Goal: Information Seeking & Learning: Find specific fact

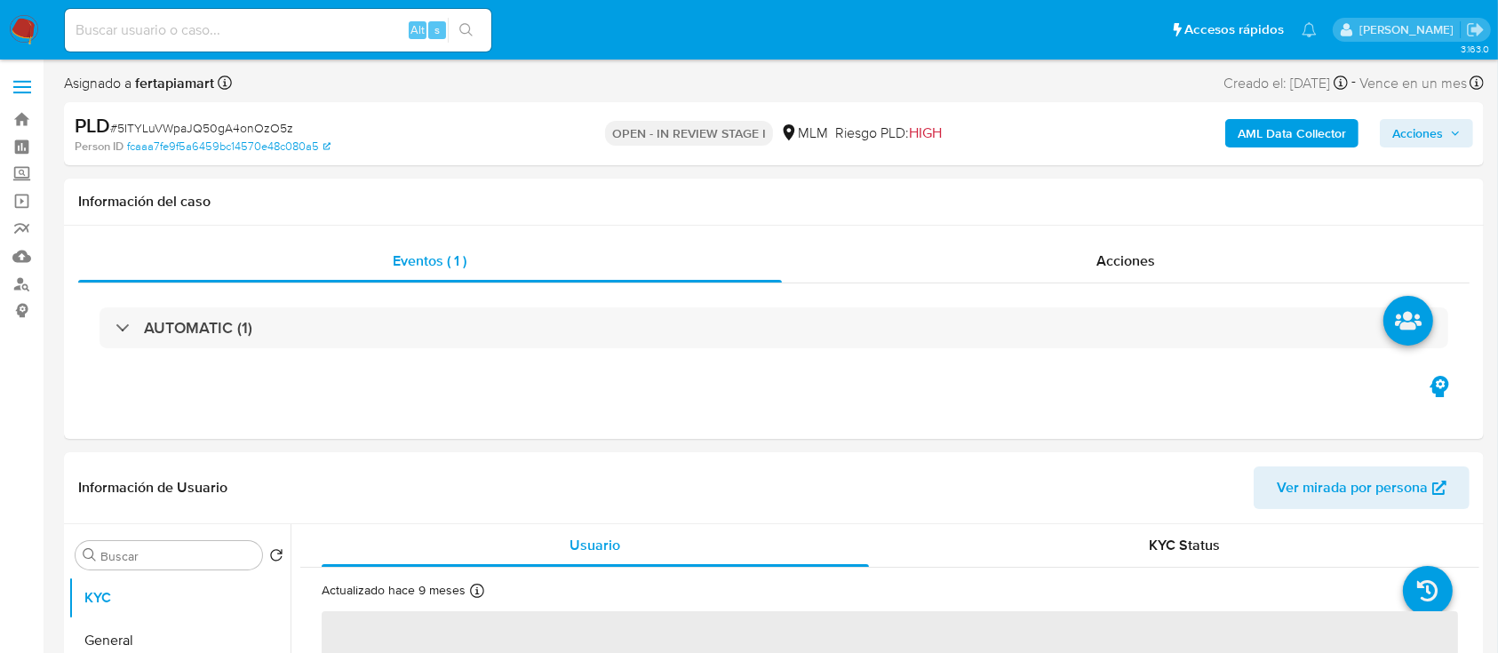
select select "10"
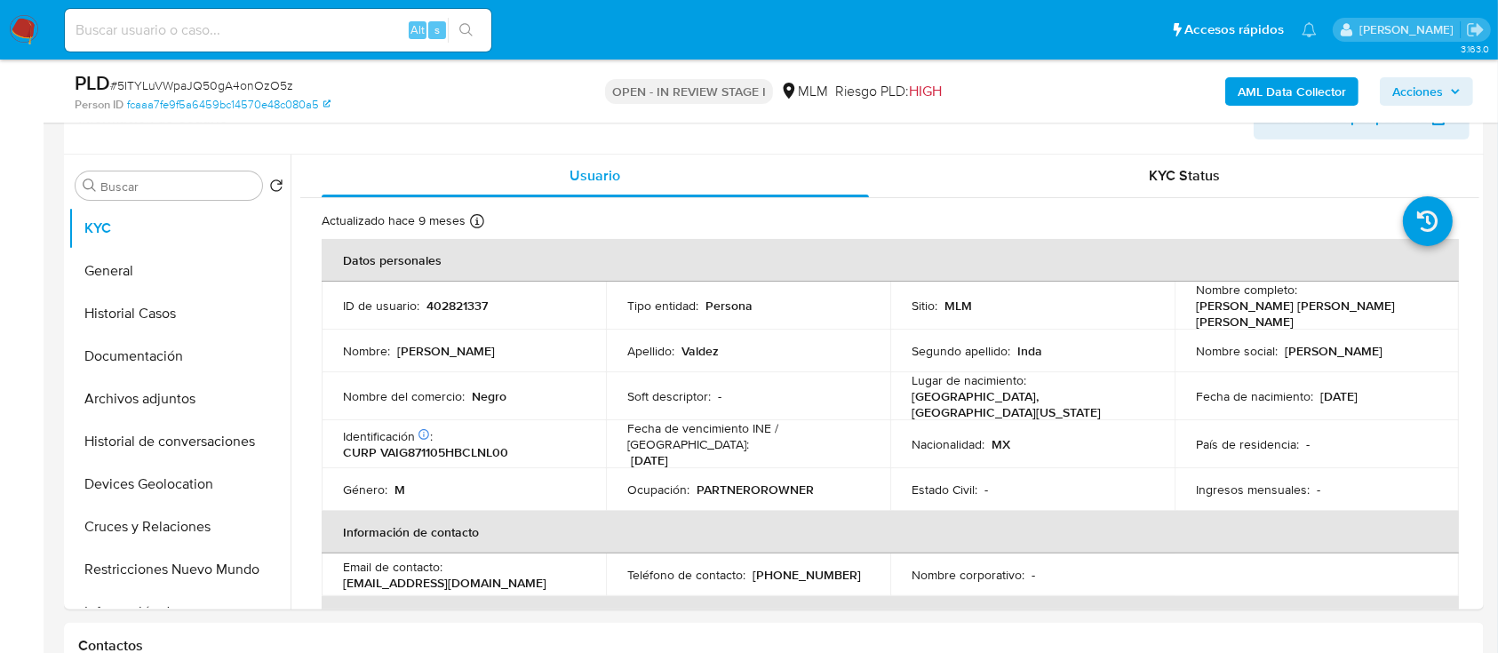
scroll to position [307, 0]
drag, startPoint x: 1369, startPoint y: 310, endPoint x: 1193, endPoint y: 311, distance: 175.9
click at [1196, 311] on div "Nombre completo : Guillermo Alejandro Valdez Inda" at bounding box center [1317, 305] width 242 height 48
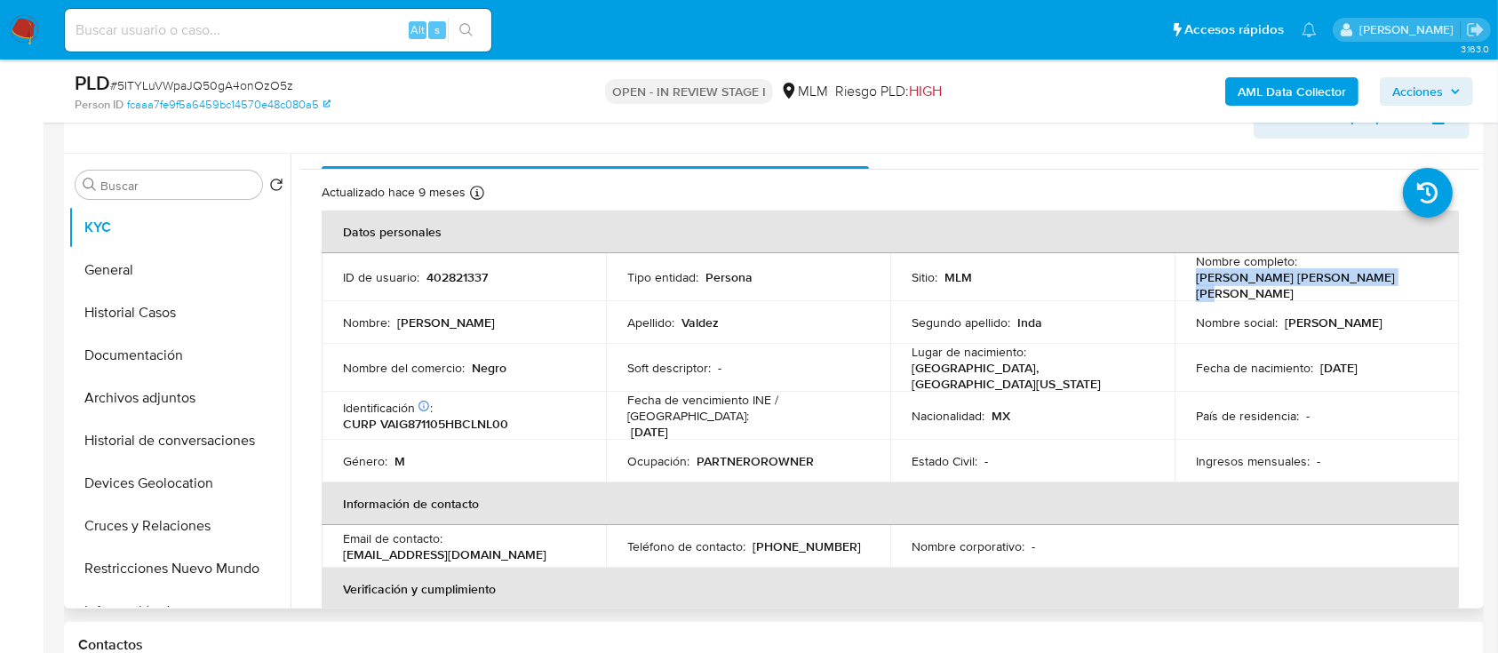
scroll to position [28, 0]
click at [469, 415] on p "CURP VAIG871105HBCLNL00" at bounding box center [425, 423] width 165 height 16
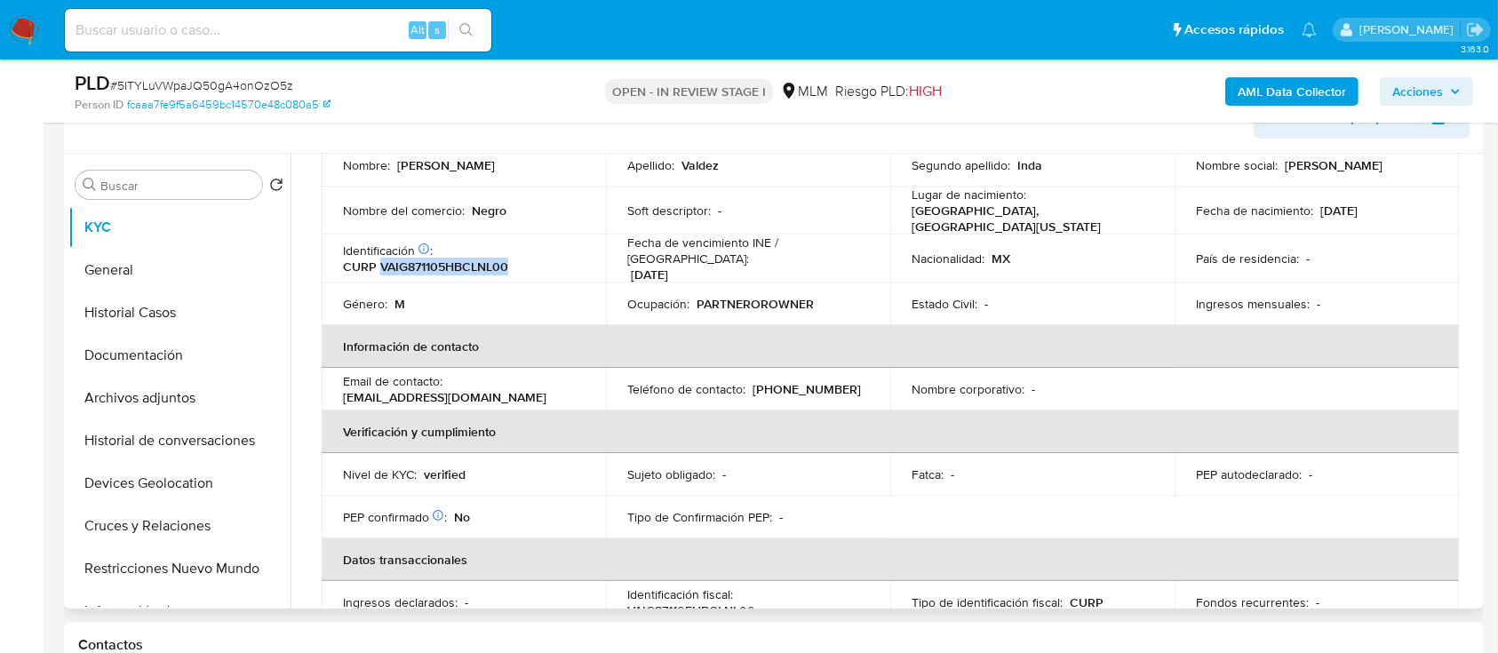
scroll to position [196, 0]
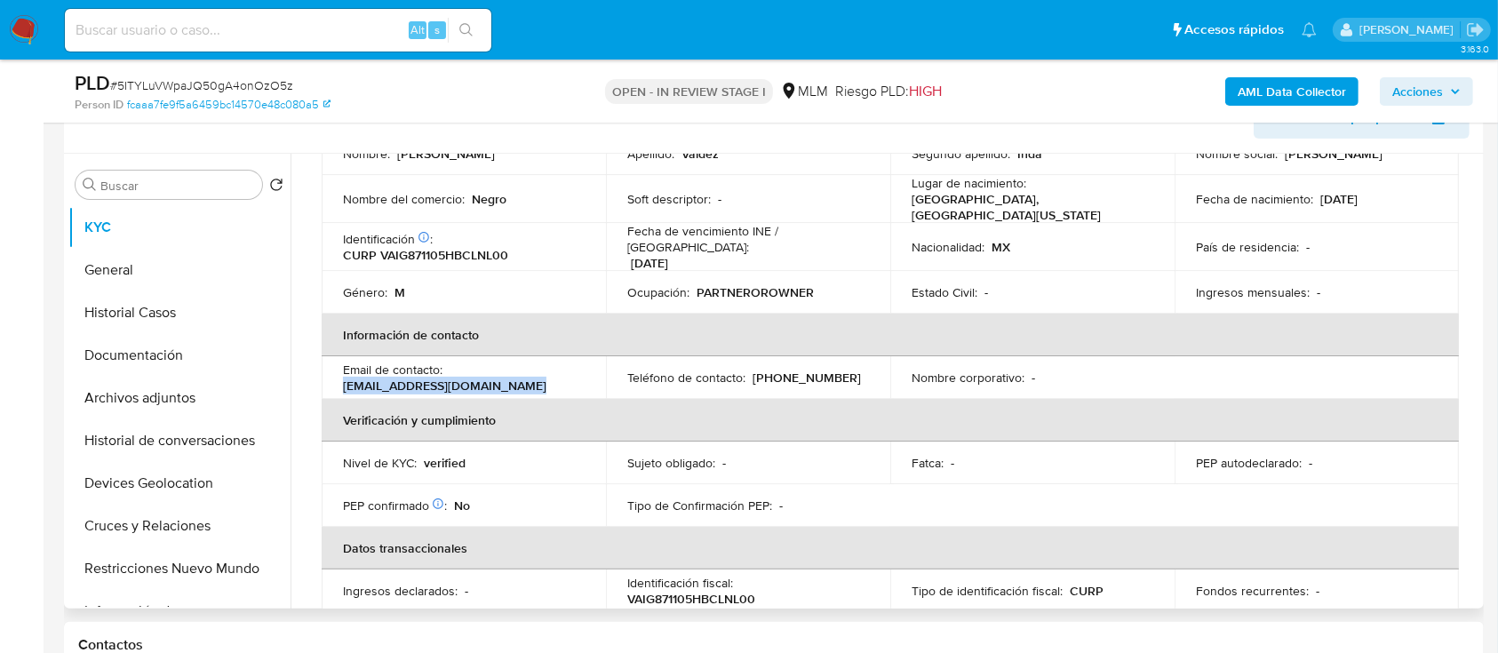
drag, startPoint x: 522, startPoint y: 365, endPoint x: 342, endPoint y: 361, distance: 179.5
click at [343, 362] on div "Email de contacto : valdezalejandro756@gmail.com" at bounding box center [464, 378] width 242 height 32
drag, startPoint x: 834, startPoint y: 359, endPoint x: 753, endPoint y: 352, distance: 81.2
click at [753, 370] on div "Teléfono de contacto : (686) 9457853" at bounding box center [748, 378] width 242 height 16
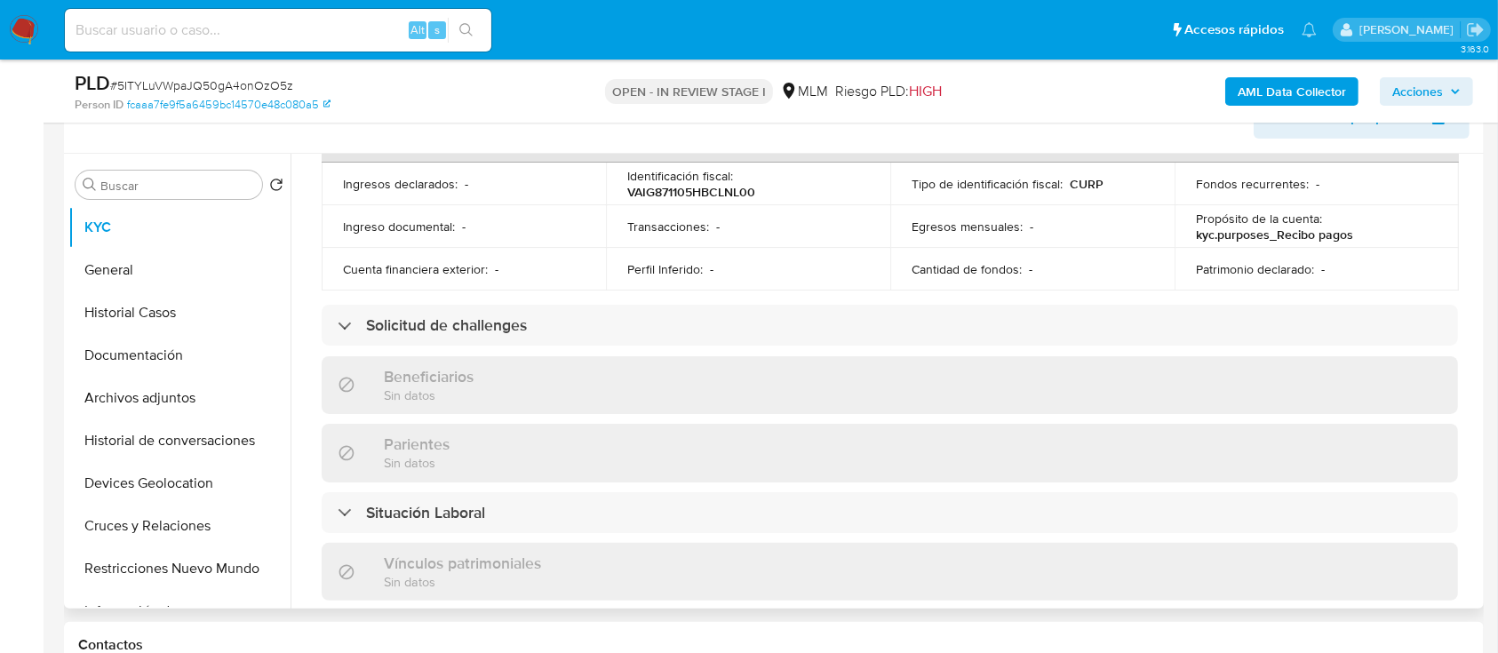
scroll to position [601, 0]
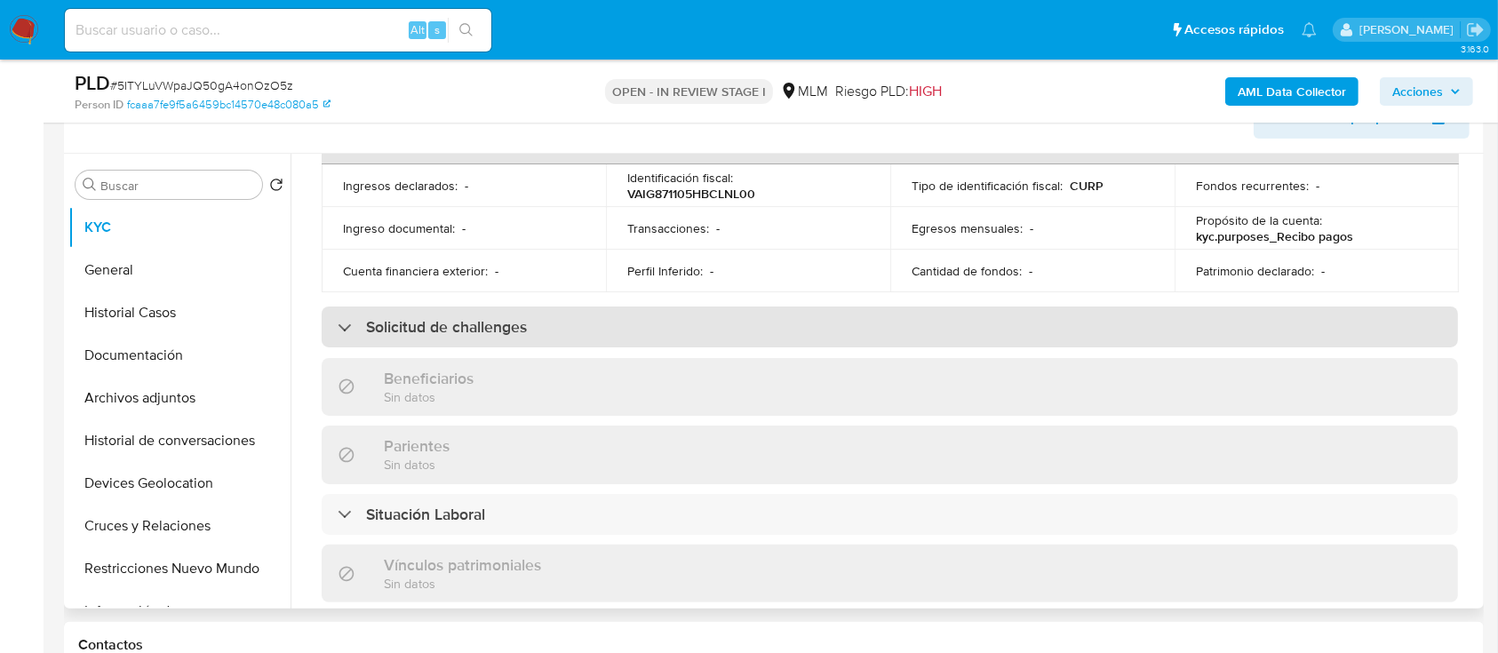
click at [761, 325] on div "Solicitud de challenges" at bounding box center [890, 327] width 1136 height 41
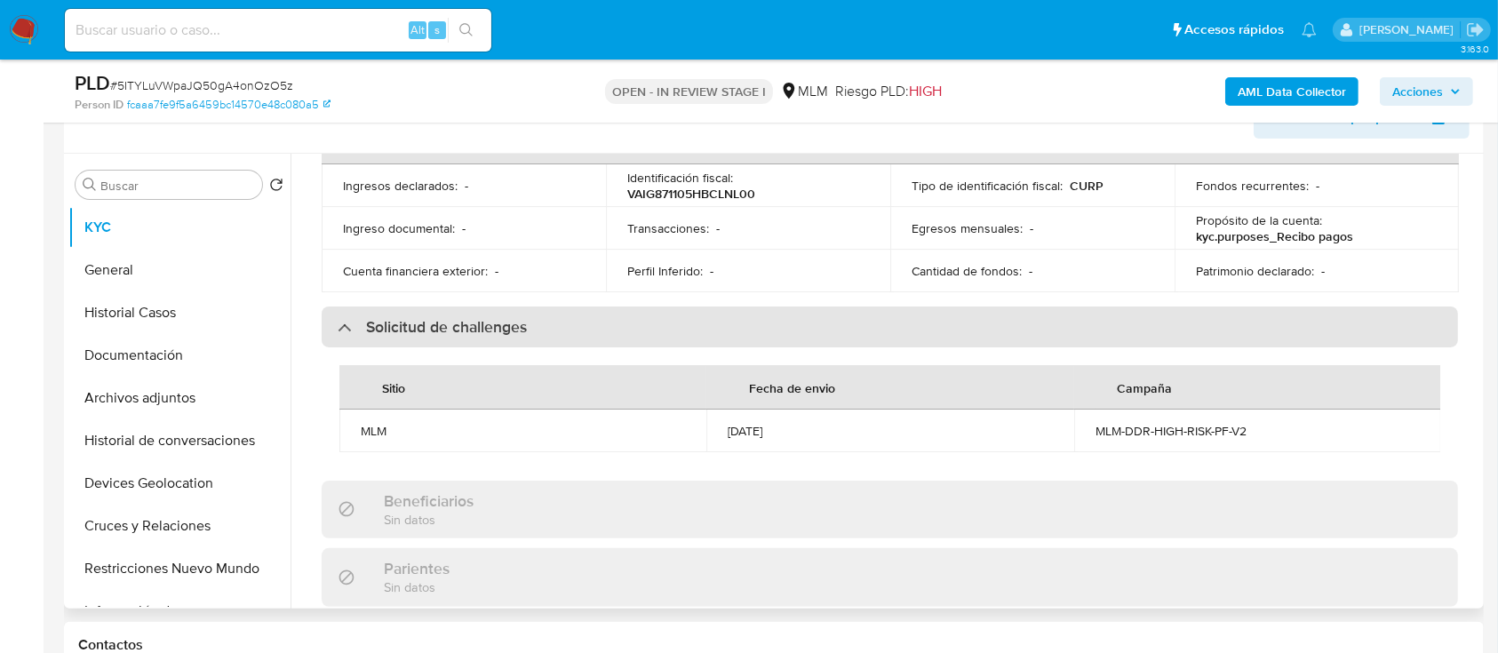
click at [761, 325] on div "Solicitud de challenges" at bounding box center [890, 327] width 1136 height 41
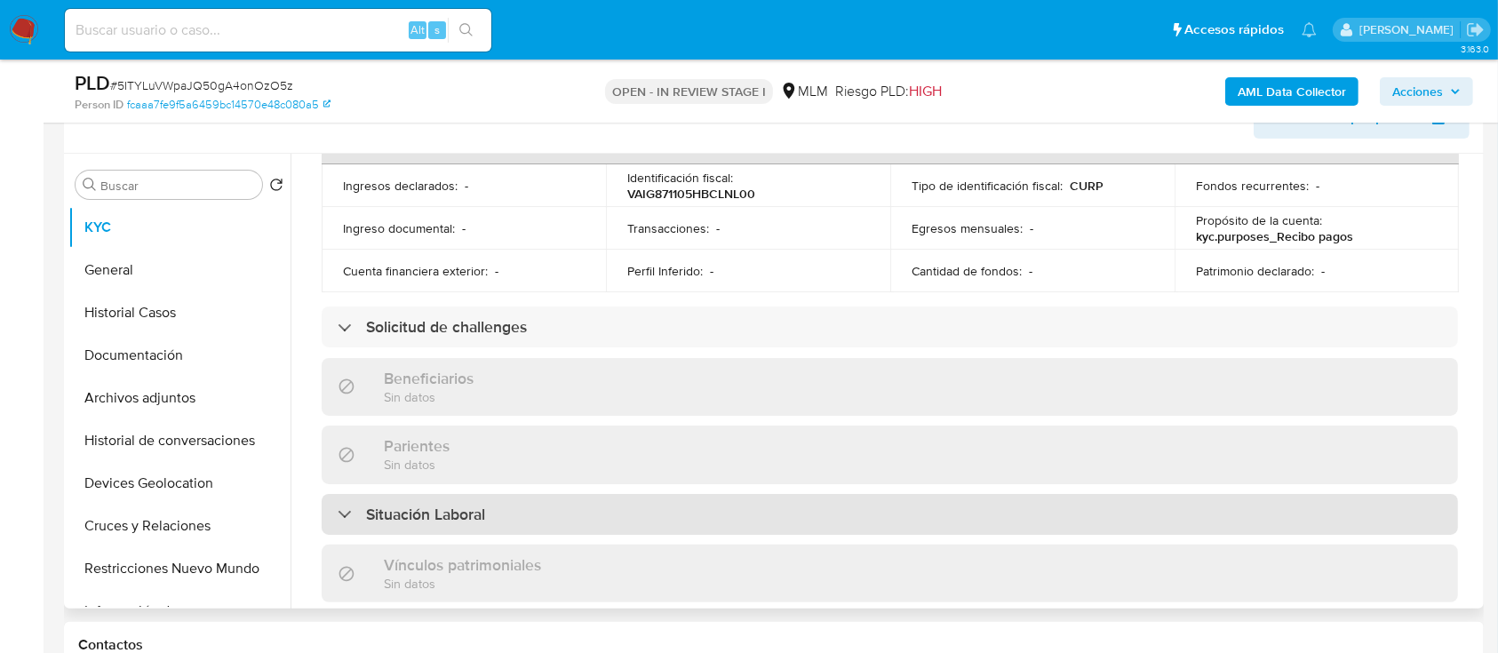
click at [602, 494] on div "Situación Laboral" at bounding box center [890, 514] width 1136 height 41
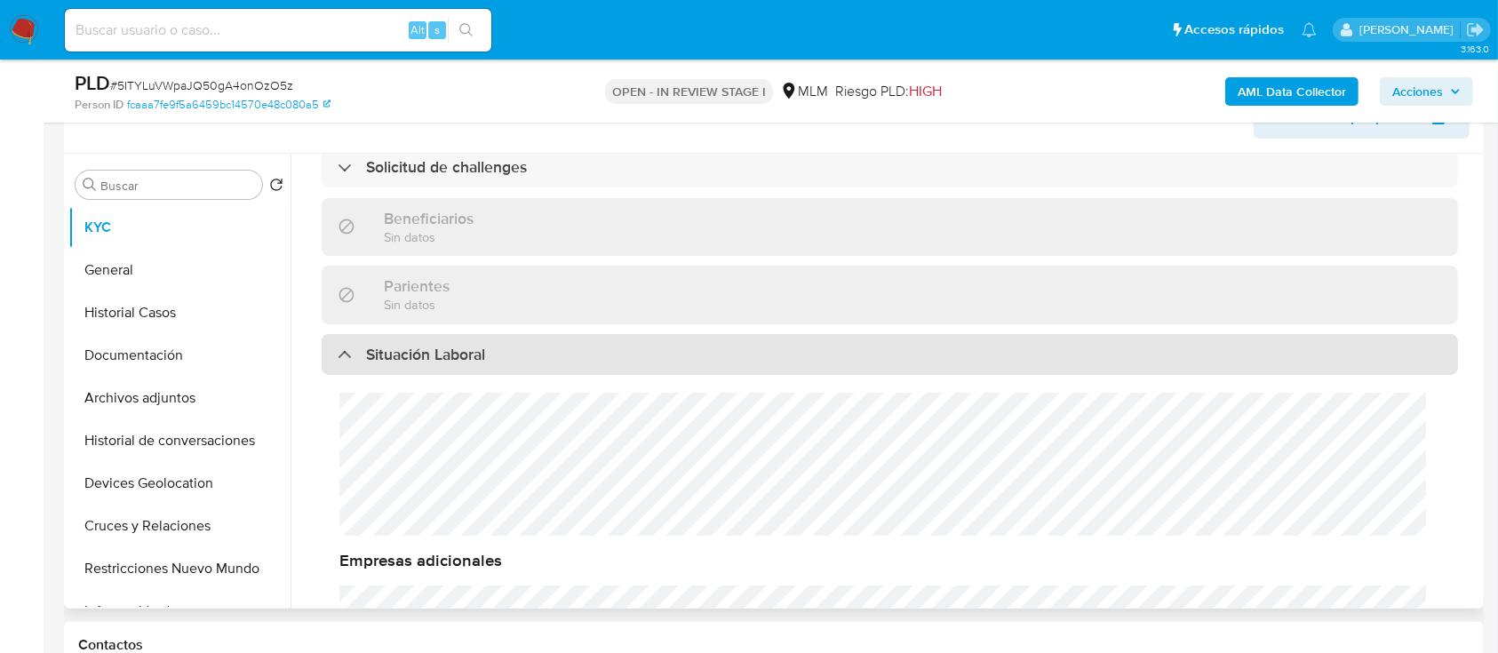
scroll to position [832, 0]
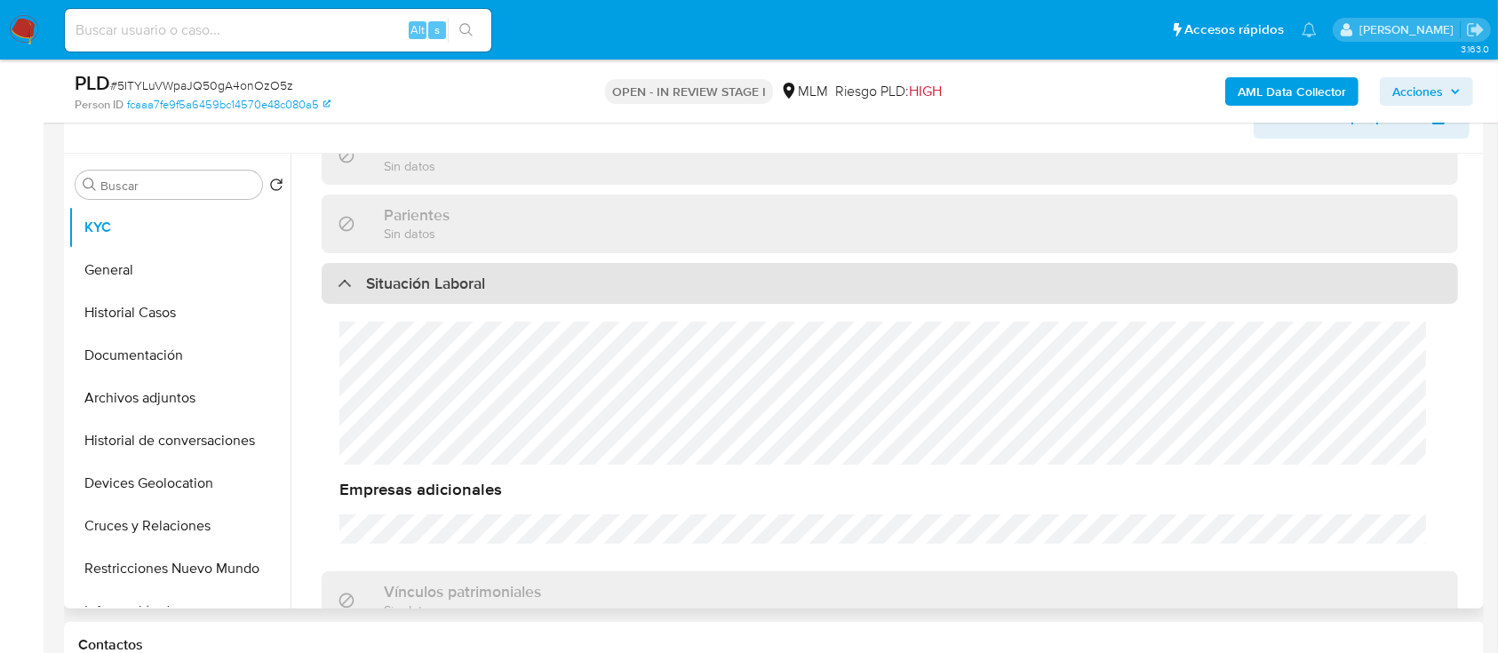
click at [531, 264] on div "Situación Laboral" at bounding box center [890, 283] width 1136 height 41
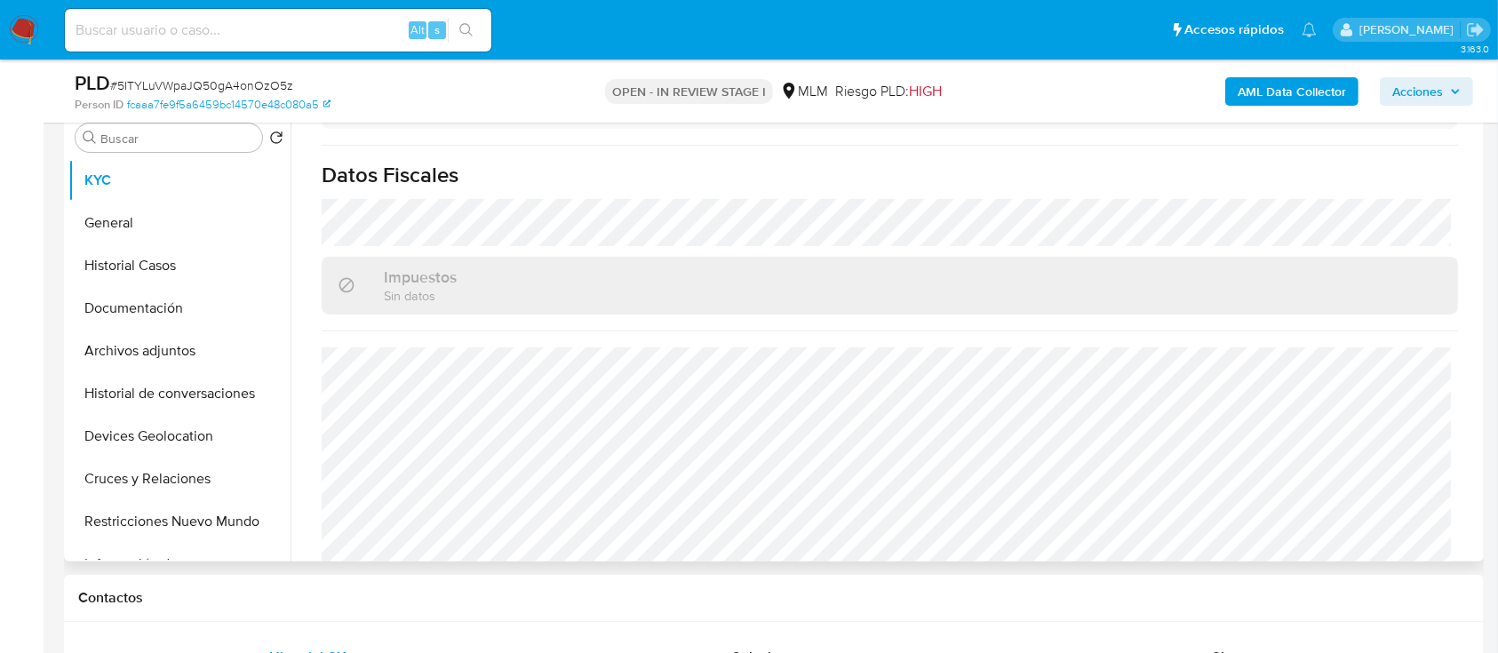
scroll to position [1081, 0]
click at [117, 231] on button "General" at bounding box center [172, 223] width 208 height 43
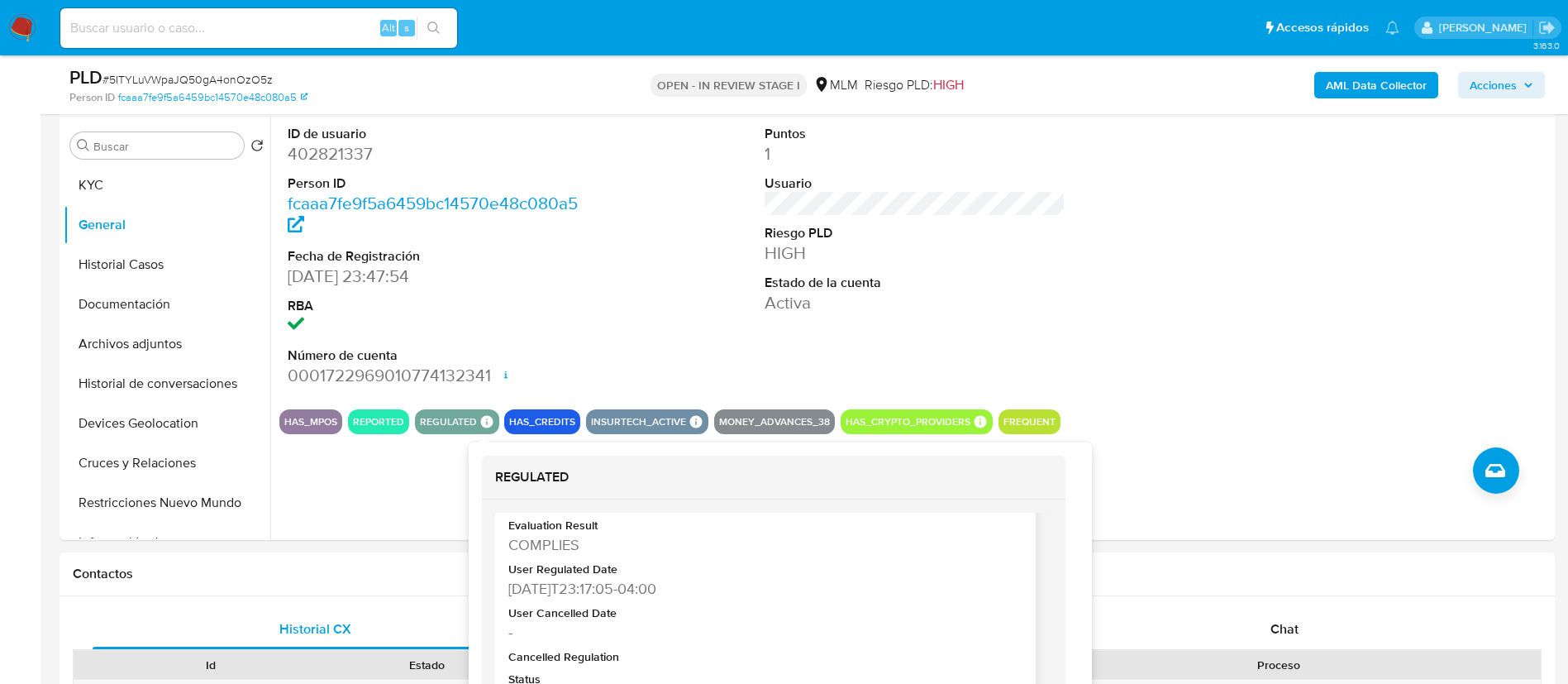
scroll to position [62, 0]
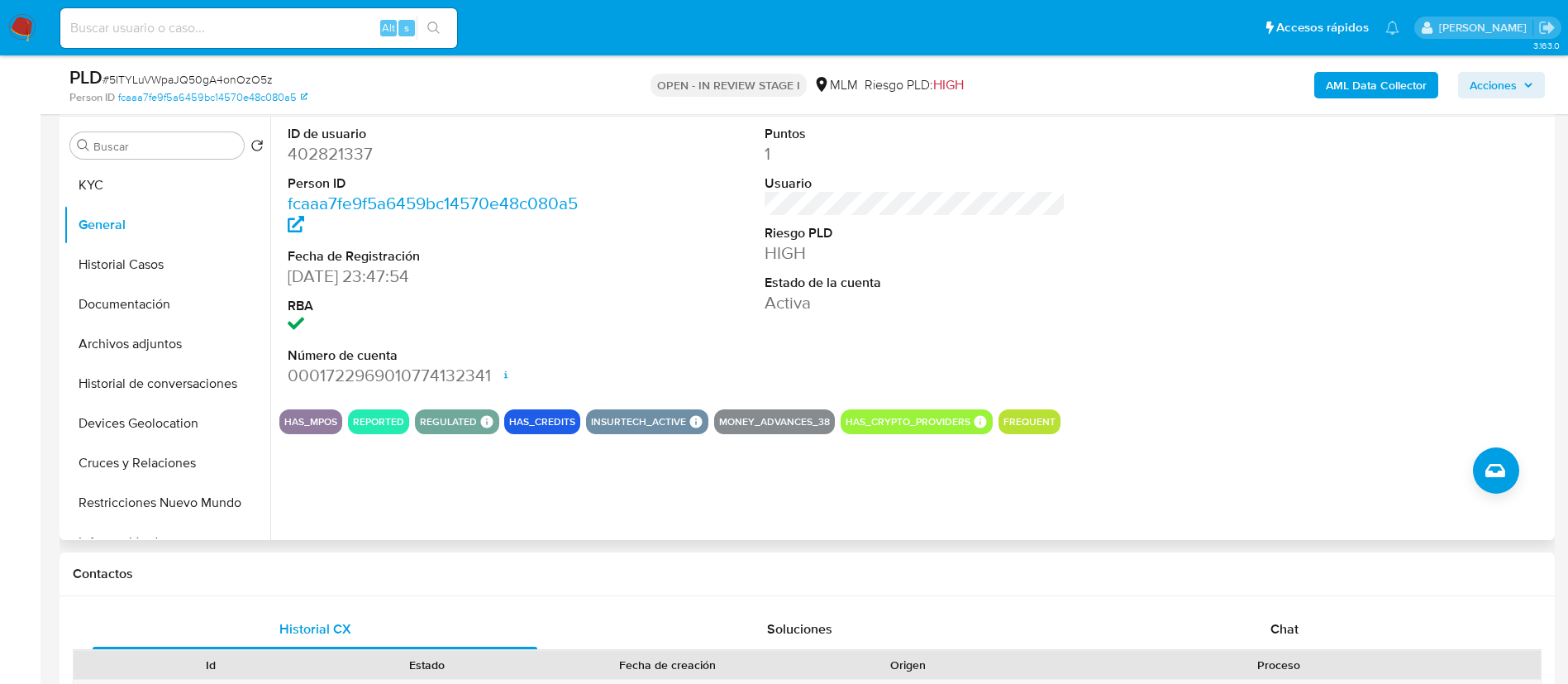
click at [547, 480] on div "ID de usuario 402821337 Person ID fcaaa7fe9f5a6459bc14570e48c080a5 Fecha de Reg…" at bounding box center [911, 328] width 1280 height 423
click at [511, 340] on dl "ID de usuario 402821337 Person ID fcaaa7fe9f5a6459bc14570e48c080a5 Fecha de Reg…" at bounding box center [438, 256] width 302 height 263
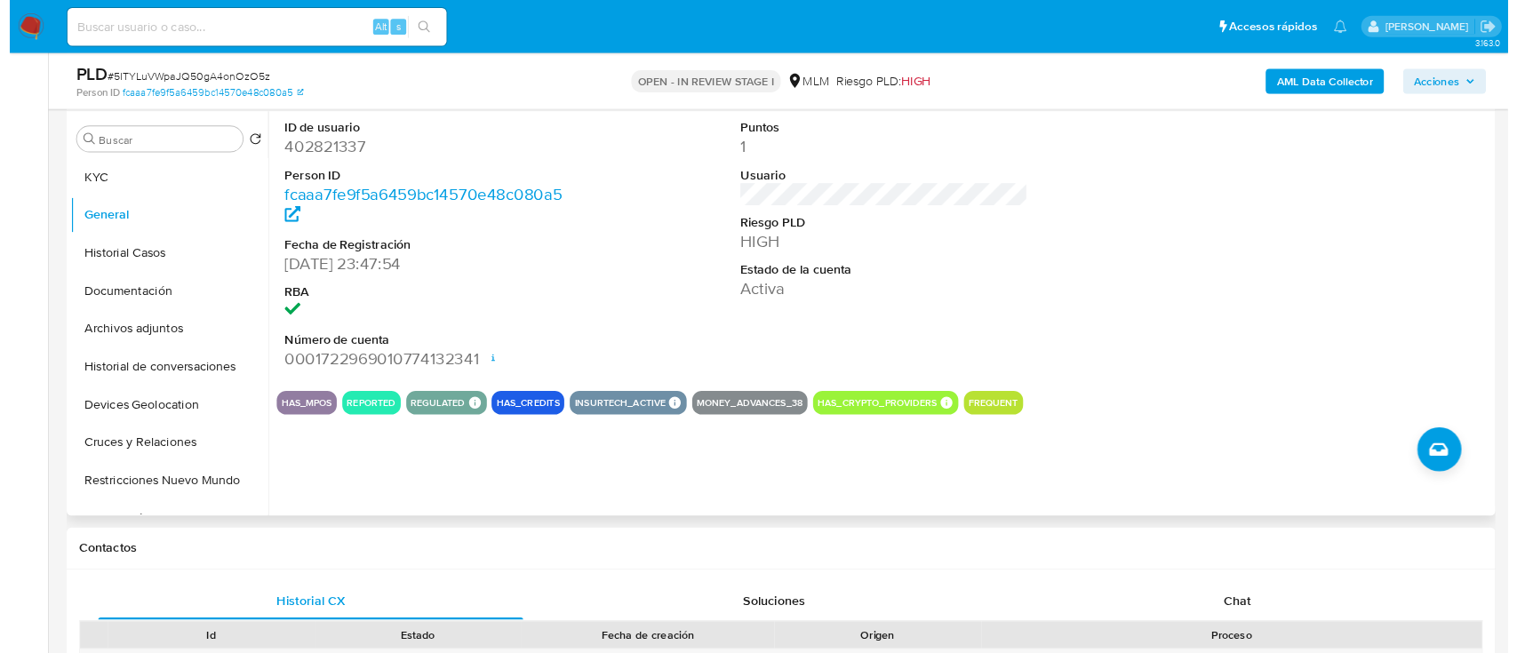
scroll to position [335, 0]
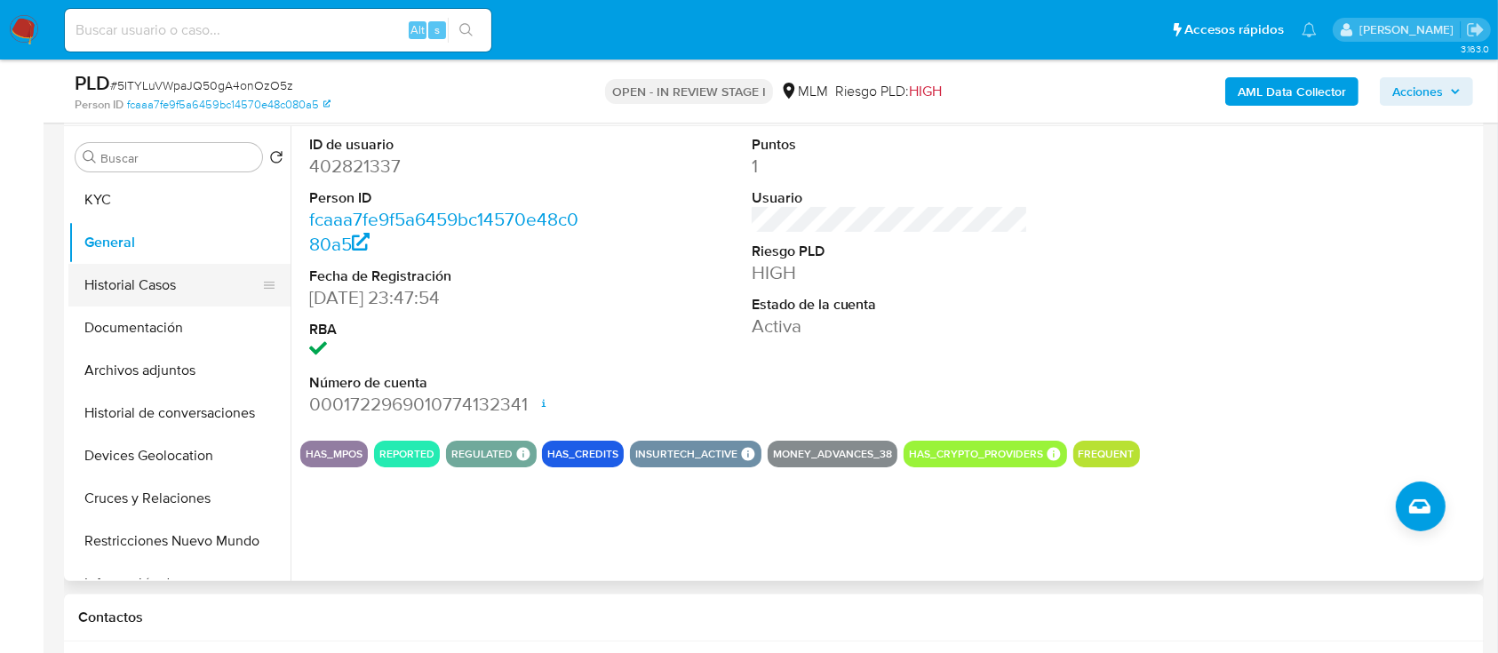
click at [139, 288] on button "Historial Casos" at bounding box center [172, 285] width 208 height 43
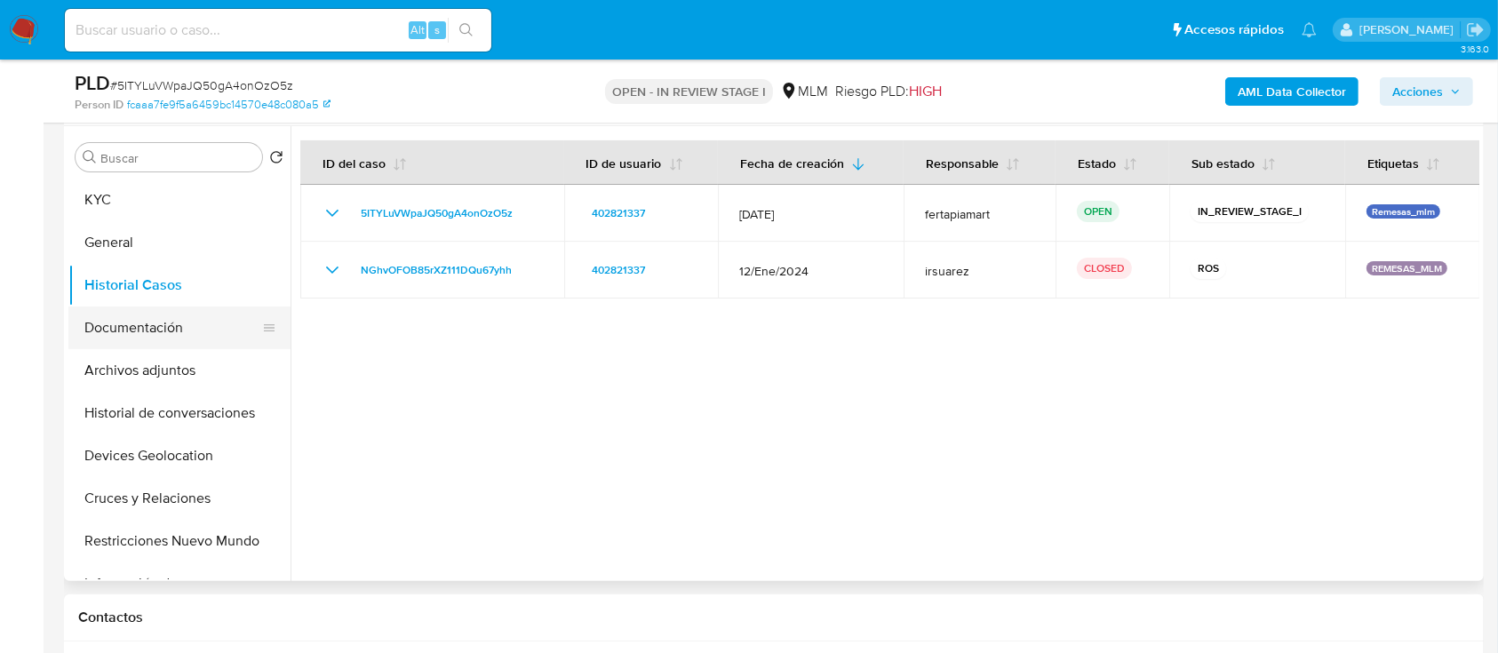
click at [158, 336] on button "Documentación" at bounding box center [172, 328] width 208 height 43
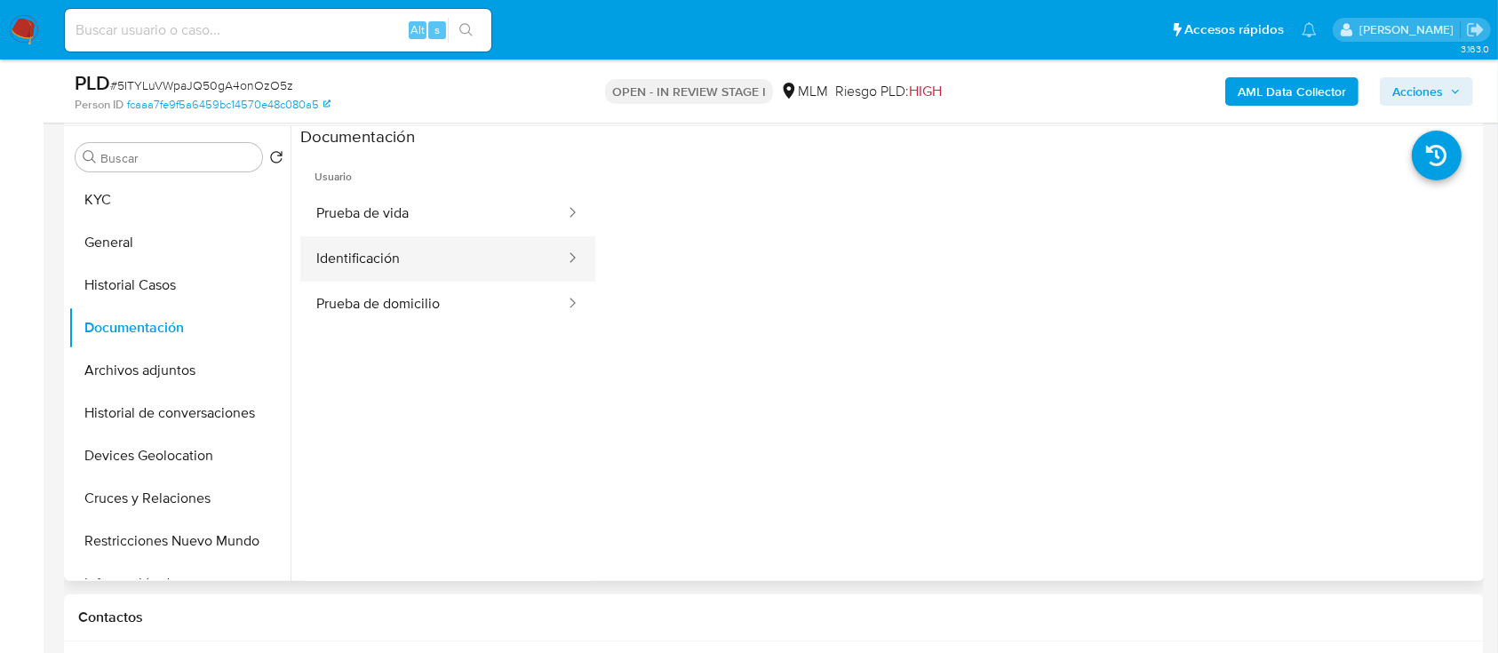
click at [362, 239] on button "Identificación" at bounding box center [433, 258] width 267 height 45
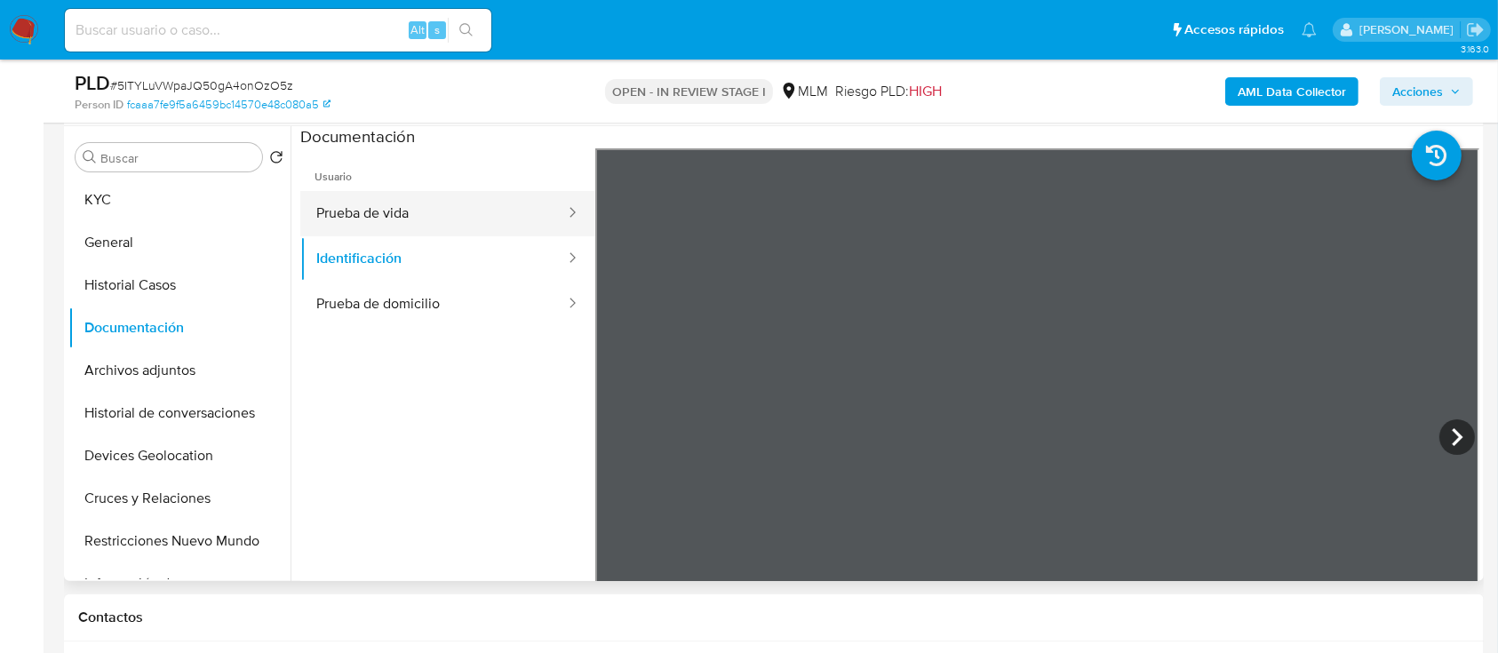
click at [386, 208] on button "Prueba de vida" at bounding box center [433, 213] width 267 height 45
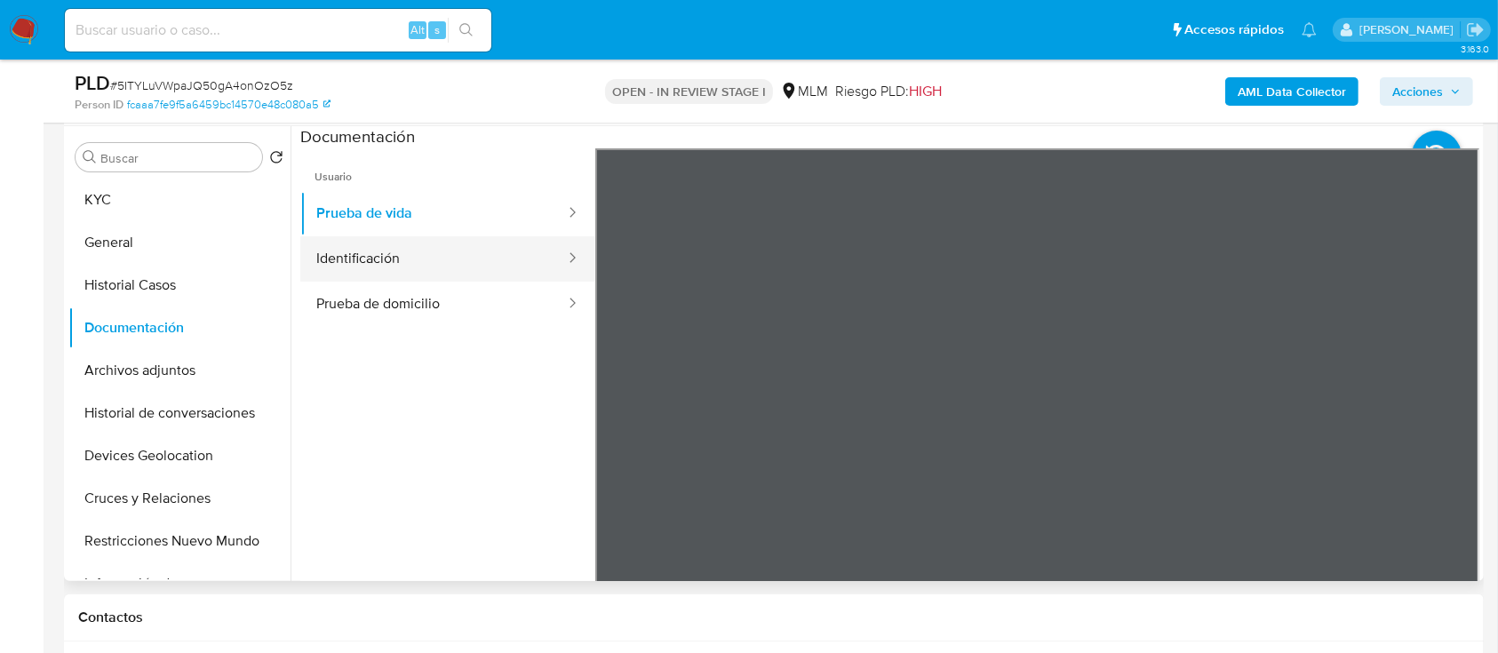
click at [370, 259] on button "Identificación" at bounding box center [433, 258] width 267 height 45
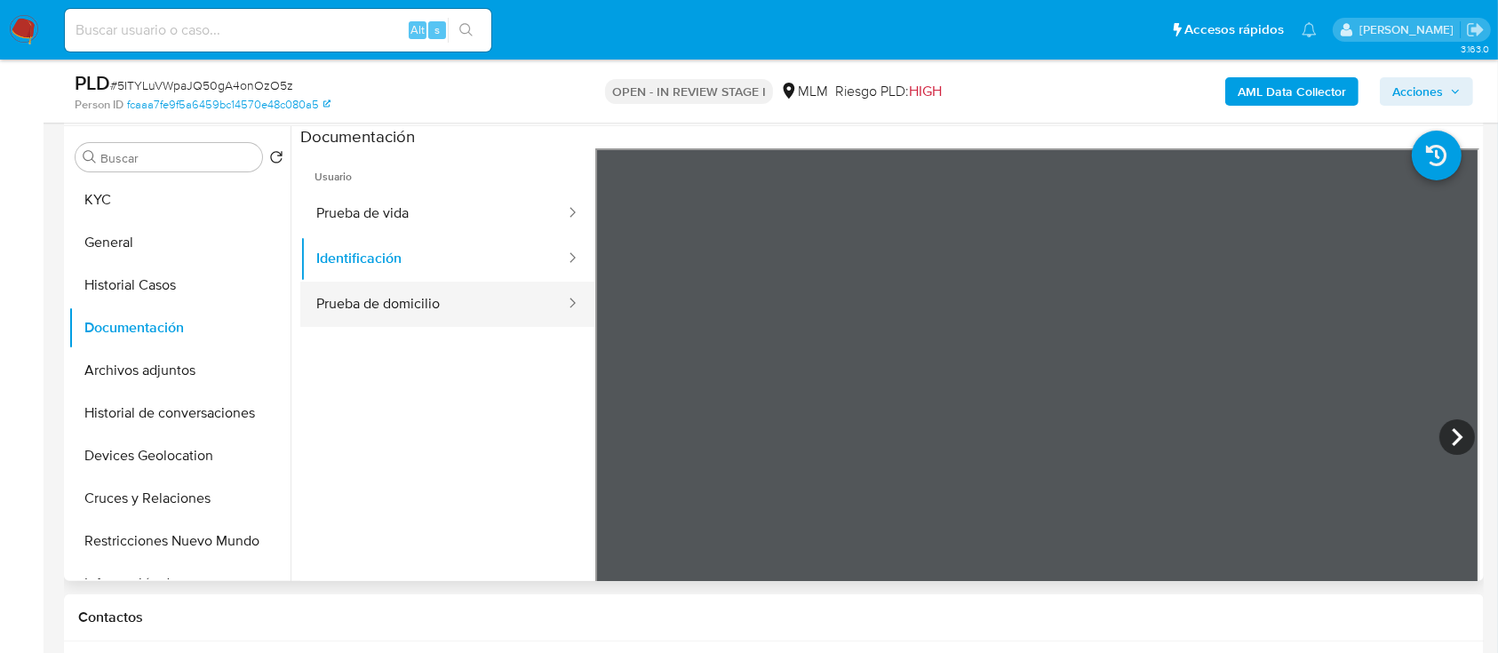
click at [446, 304] on button "Prueba de domicilio" at bounding box center [433, 304] width 267 height 45
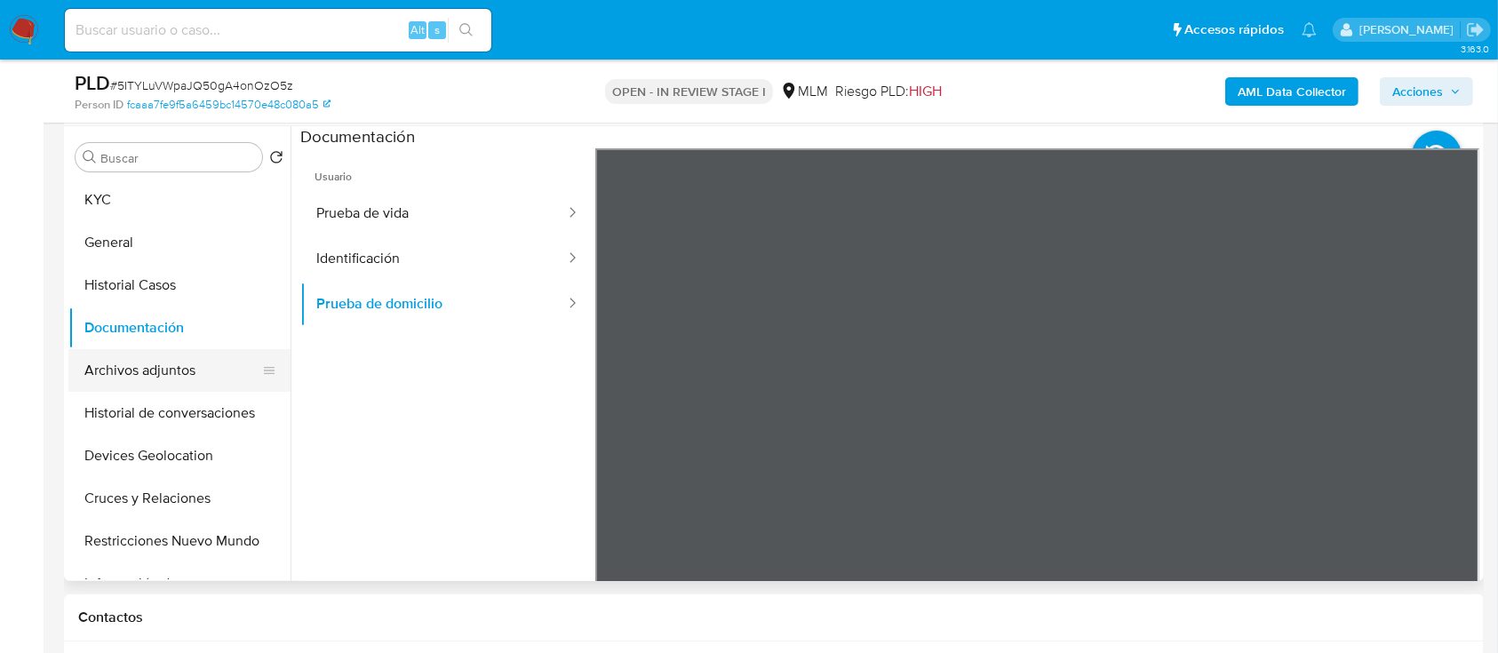
click at [139, 355] on button "Archivos adjuntos" at bounding box center [172, 370] width 208 height 43
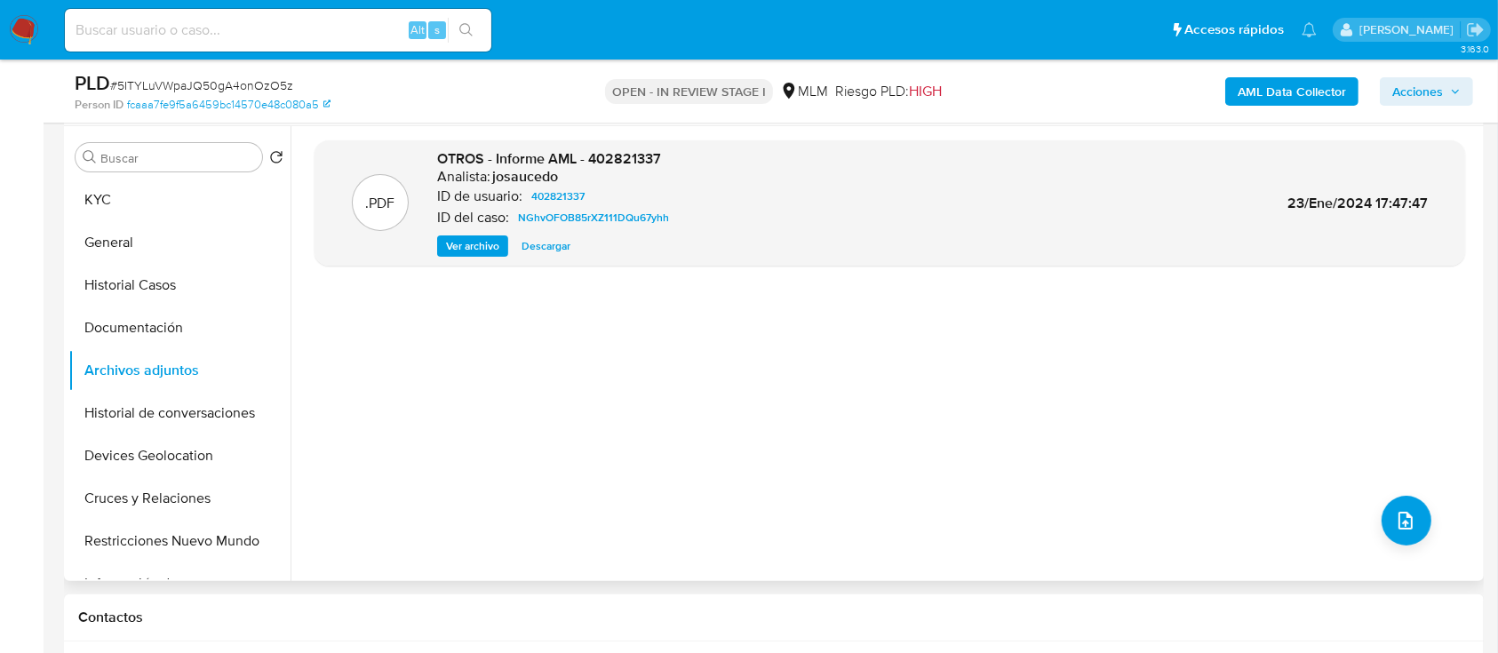
click at [519, 243] on button "Descargar" at bounding box center [546, 245] width 67 height 21
click at [156, 426] on button "Historial de conversaciones" at bounding box center [172, 413] width 208 height 43
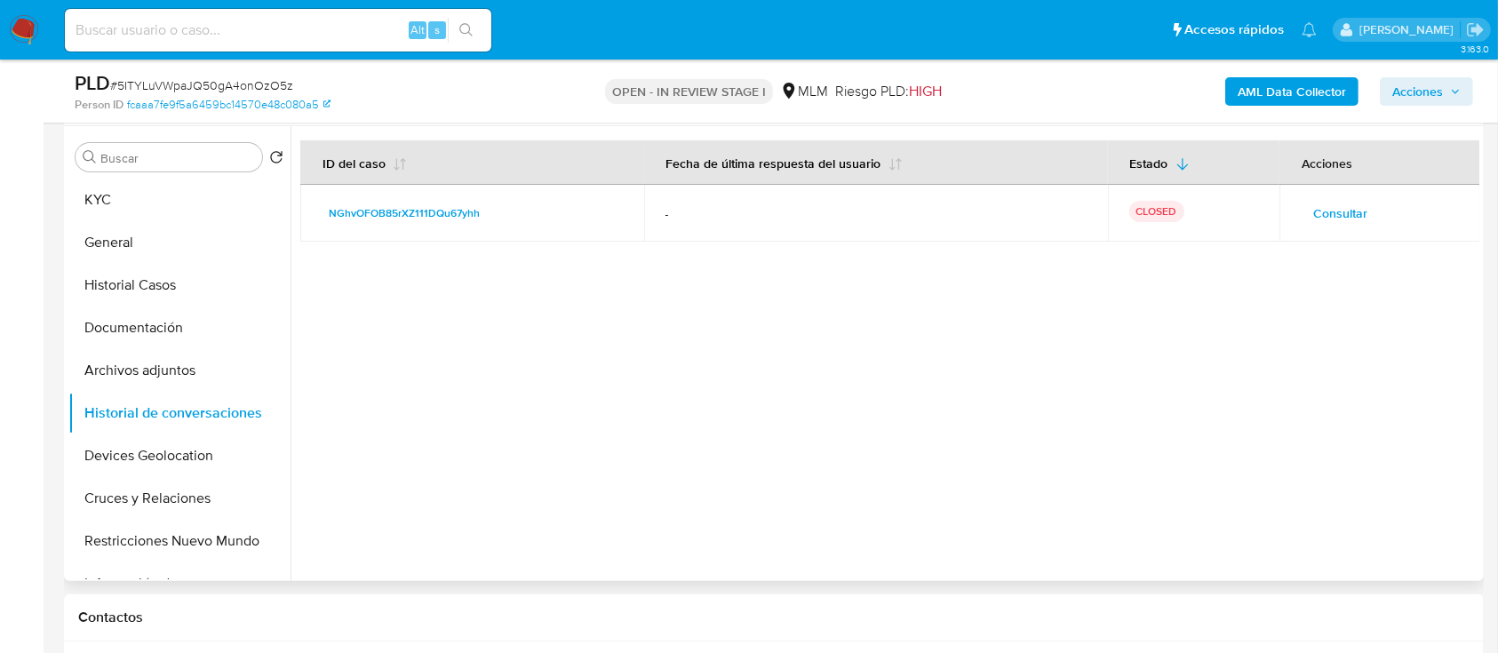
click at [1323, 214] on span "Consultar" at bounding box center [1340, 213] width 54 height 25
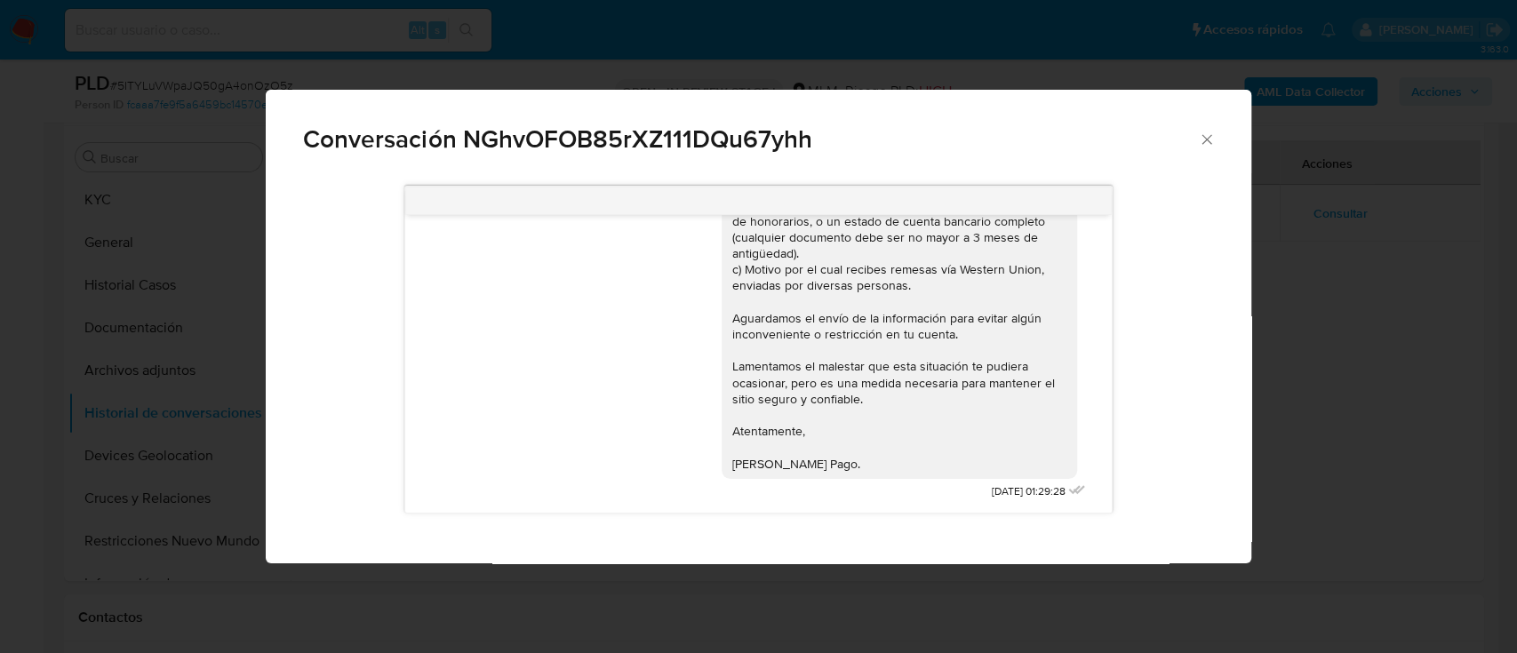
scroll to position [0, 0]
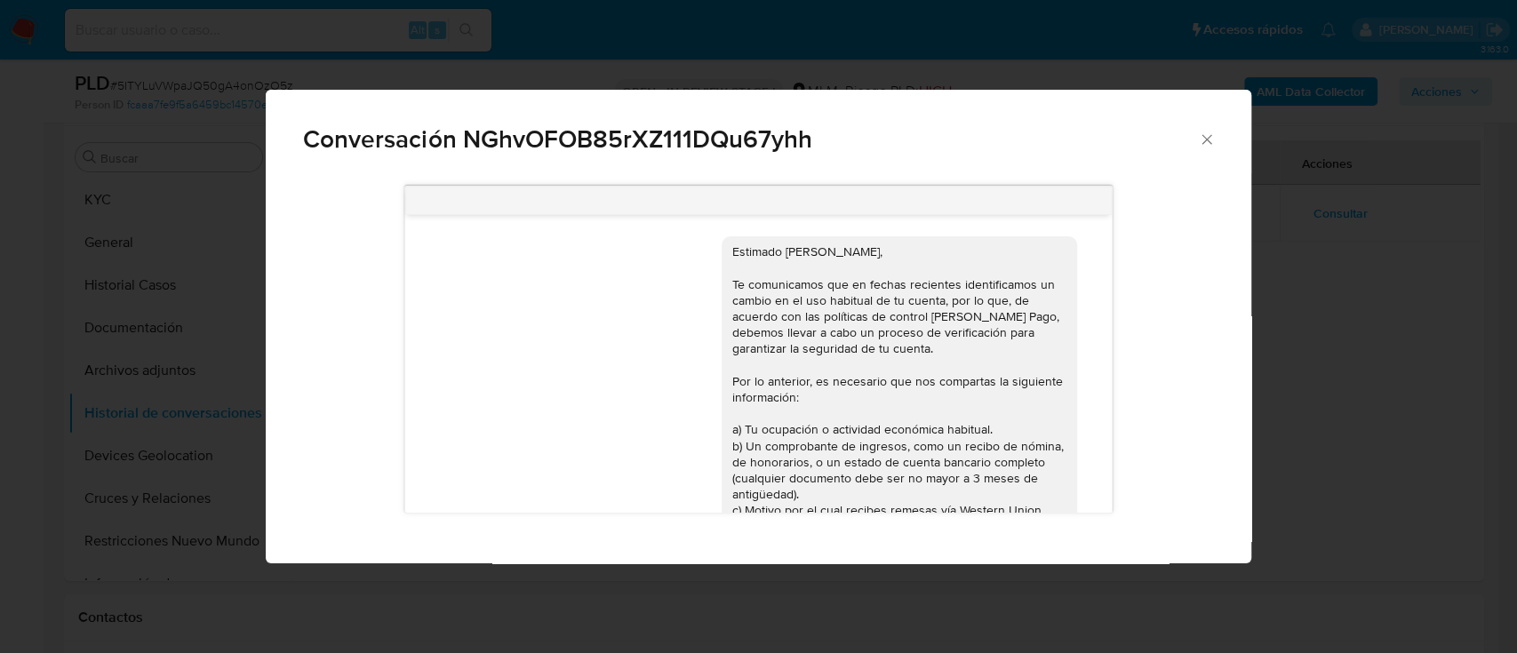
click at [1199, 138] on icon "Cerrar" at bounding box center [1207, 140] width 18 height 18
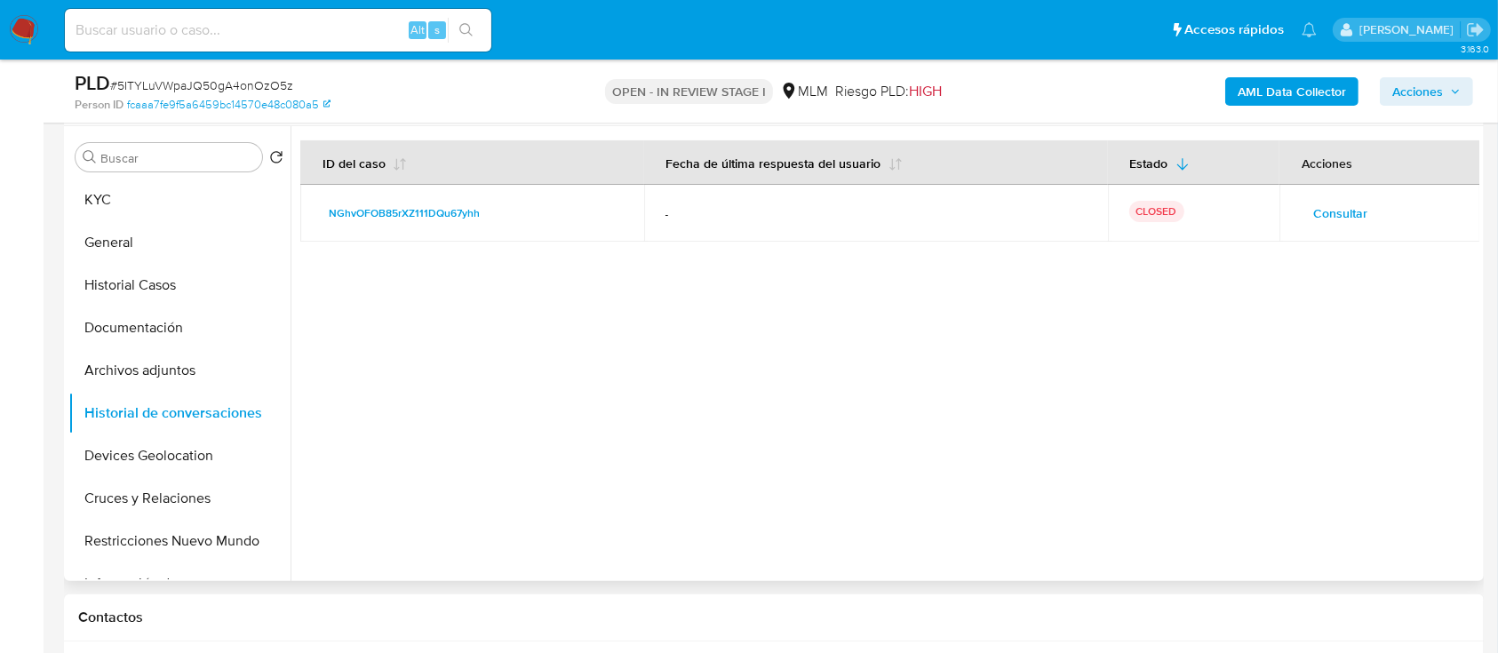
click at [1315, 220] on span "Consultar" at bounding box center [1340, 213] width 54 height 25
click at [171, 289] on button "Historial Casos" at bounding box center [172, 285] width 208 height 43
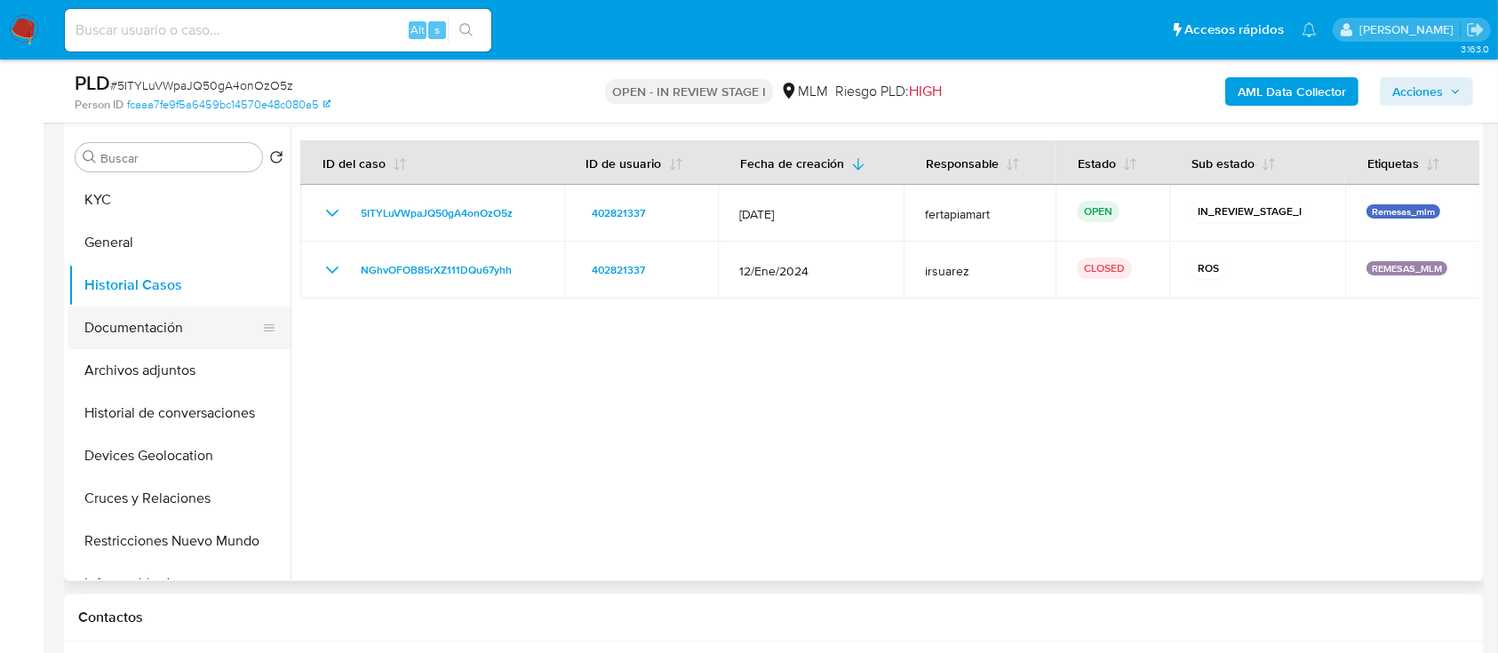
click at [131, 323] on button "Documentación" at bounding box center [172, 328] width 208 height 43
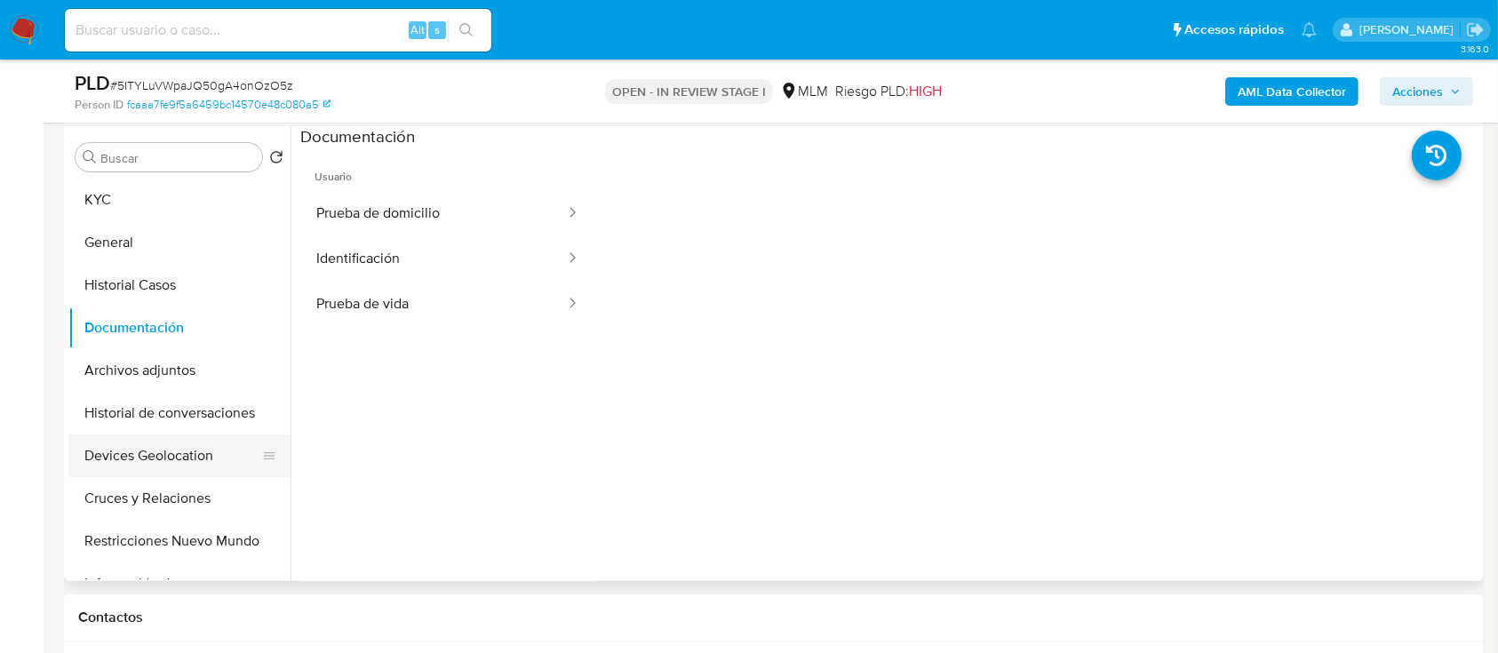
click at [158, 434] on button "Devices Geolocation" at bounding box center [172, 455] width 208 height 43
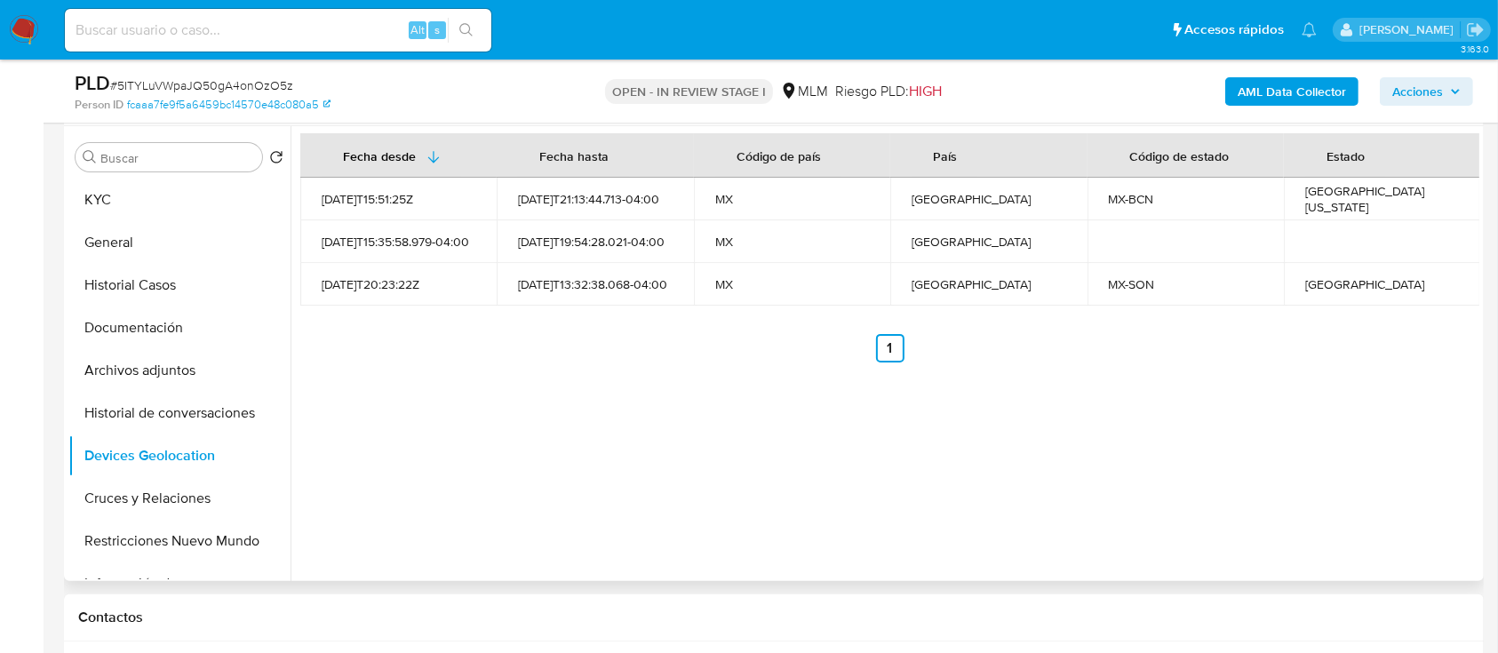
click at [624, 520] on div "Fecha desde Fecha hasta Código de país País Código de estado Estado 2021-08-01T…" at bounding box center [885, 353] width 1189 height 455
click at [156, 496] on button "Cruces y Relaciones" at bounding box center [172, 498] width 208 height 43
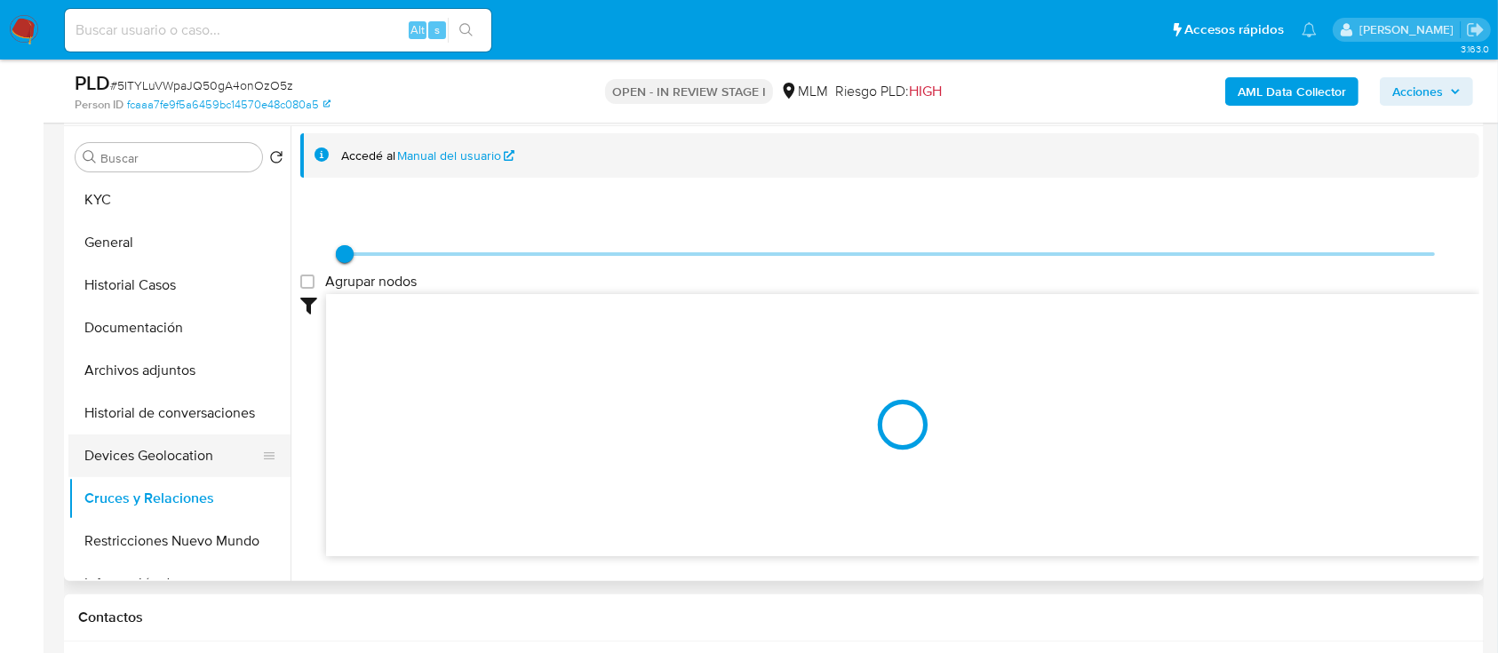
click at [158, 466] on button "Devices Geolocation" at bounding box center [172, 455] width 208 height 43
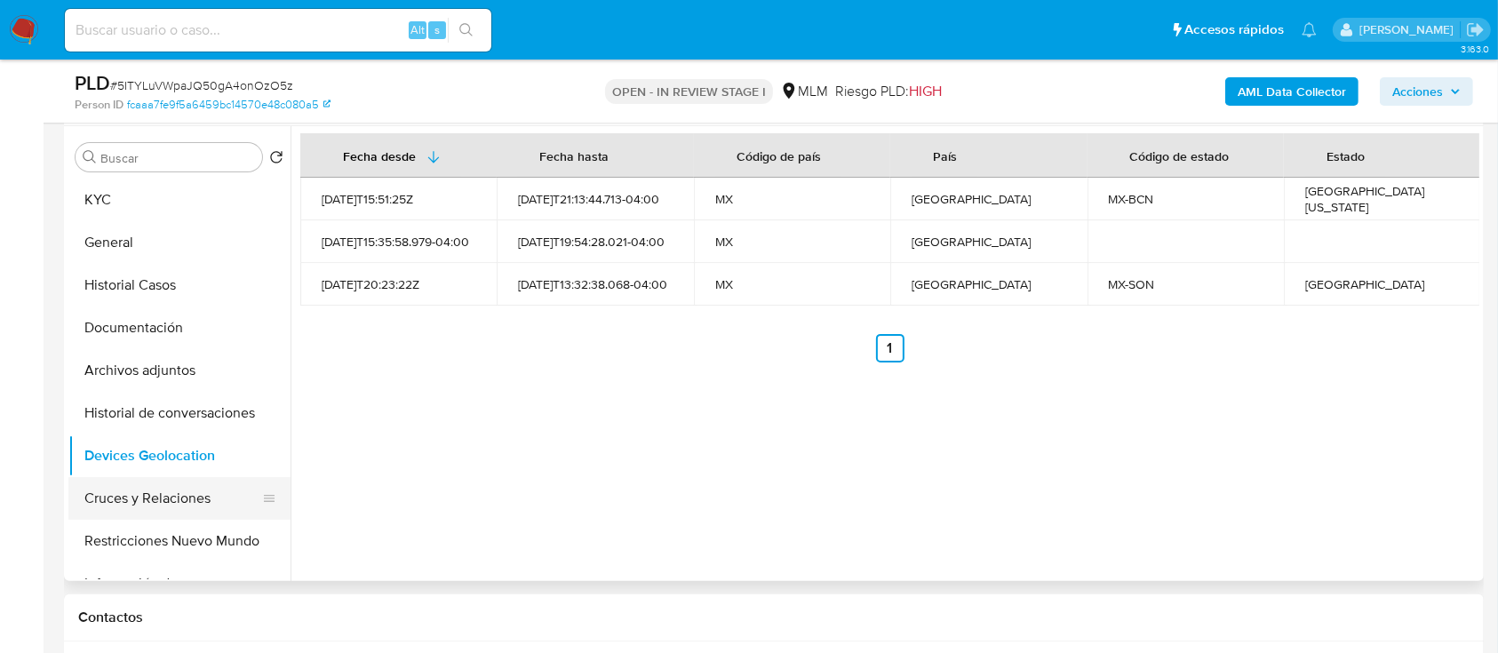
click at [114, 498] on button "Cruces y Relaciones" at bounding box center [172, 498] width 208 height 43
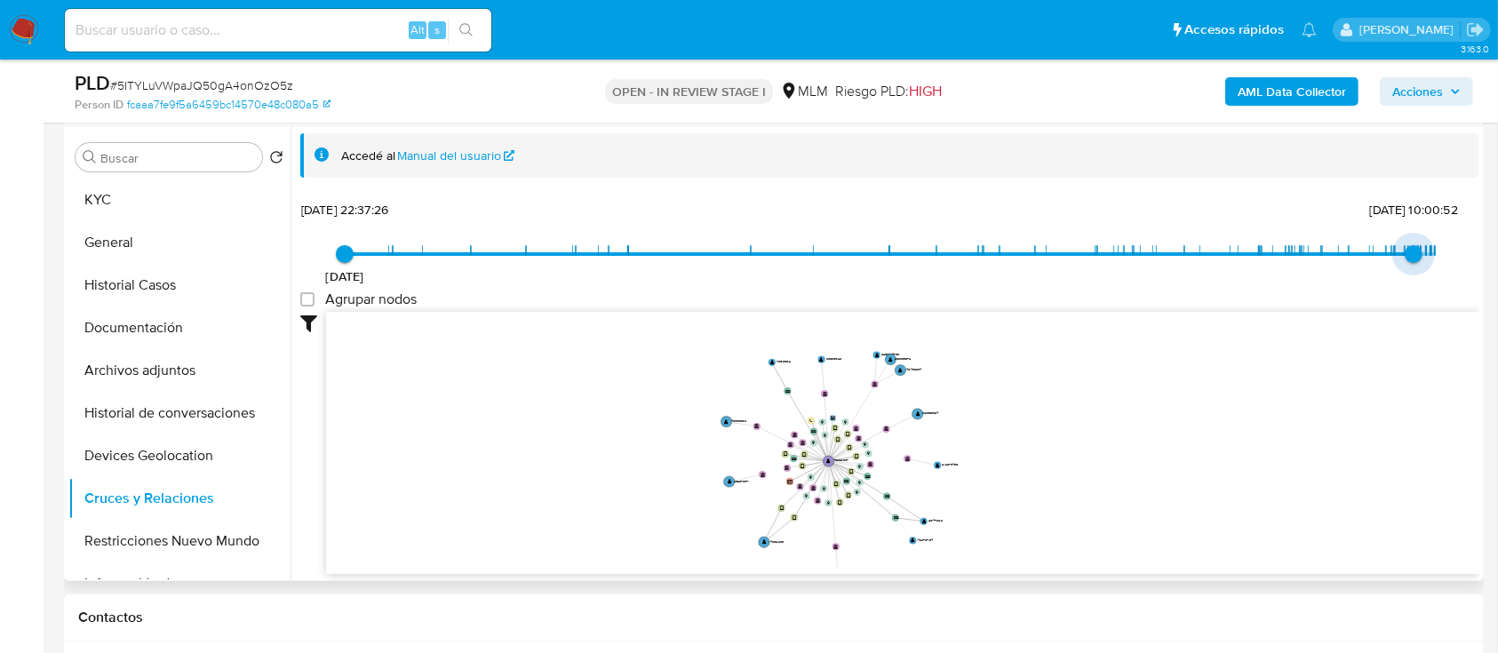
type input "1756509159000"
drag, startPoint x: 1422, startPoint y: 246, endPoint x: 1401, endPoint y: 247, distance: 21.3
click at [1401, 247] on span "29/8/2025, 17:12:39" at bounding box center [1408, 254] width 18 height 18
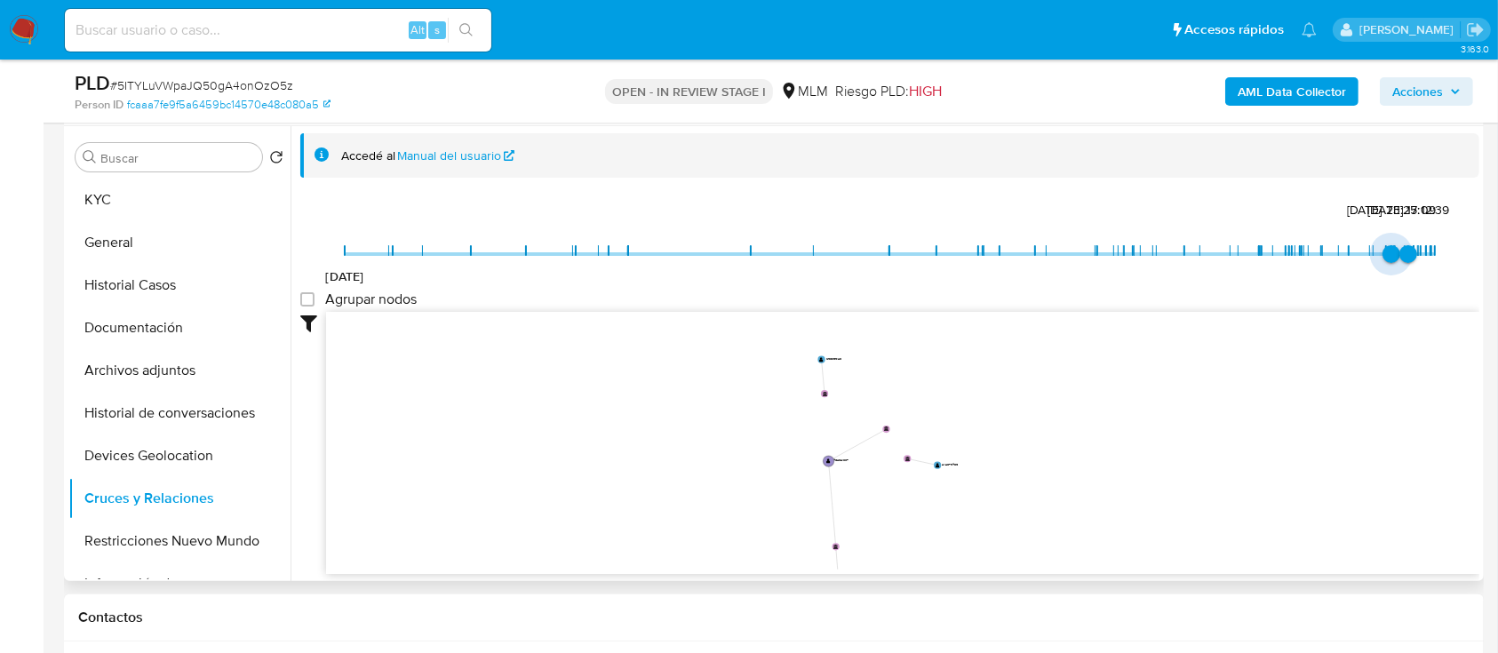
drag, startPoint x: 341, startPoint y: 261, endPoint x: 1382, endPoint y: 245, distance: 1040.5
click at [1382, 245] on span "3/8/2025, 23:25:09" at bounding box center [1391, 254] width 18 height 18
type input "1754285109000"
click at [1385, 250] on span "3/8/2025, 23:25:09" at bounding box center [1391, 254] width 18 height 18
drag, startPoint x: 1172, startPoint y: 490, endPoint x: 1306, endPoint y: 417, distance: 152.7
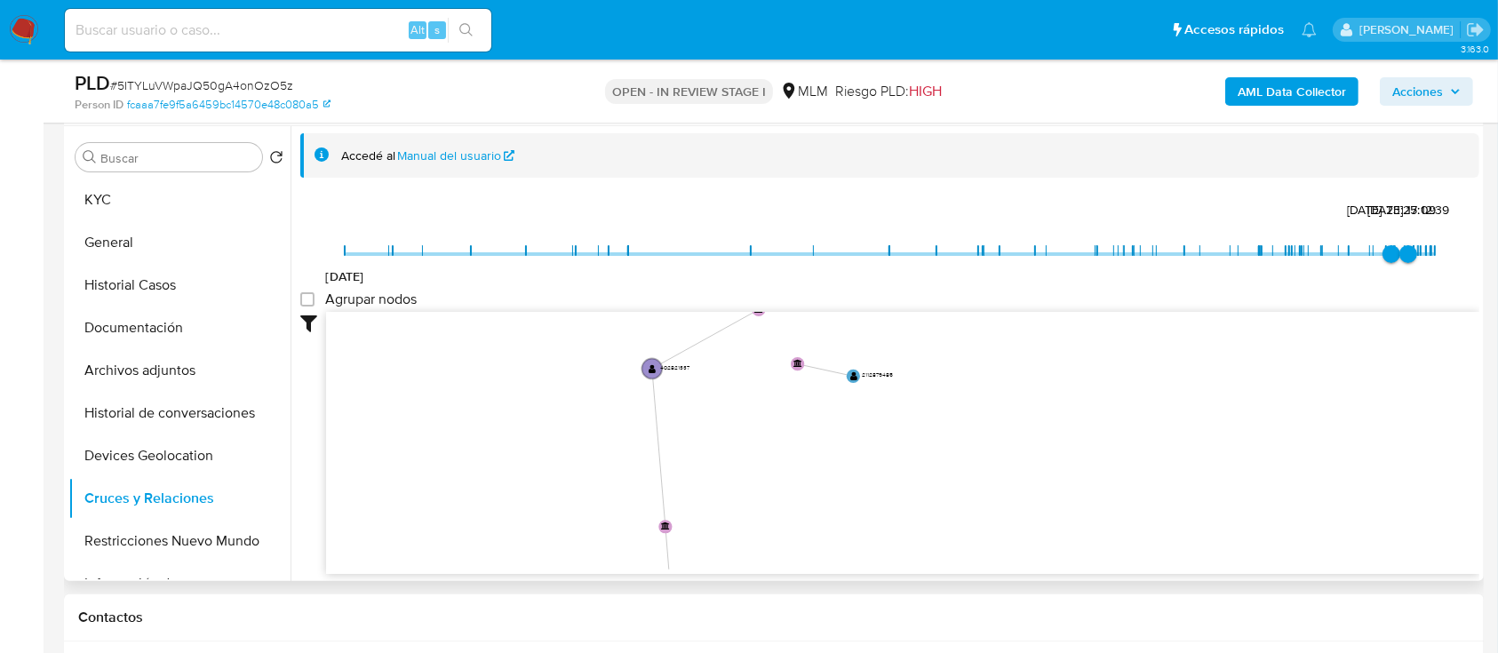
click at [1306, 417] on icon "device-67a05027d2eb1a6e424b92fe  device-664e1d259aabf9c576ee176a  device-65d3…" at bounding box center [902, 441] width 1153 height 258
drag, startPoint x: 1136, startPoint y: 436, endPoint x: 1117, endPoint y: 441, distance: 20.0
click at [1117, 441] on icon "device-67a05027d2eb1a6e424b92fe  device-664e1d259aabf9c576ee176a  device-65d3…" at bounding box center [902, 441] width 1153 height 258
click at [1114, 437] on icon "device-67a05027d2eb1a6e424b92fe  device-664e1d259aabf9c576ee176a  device-65d3…" at bounding box center [902, 441] width 1153 height 258
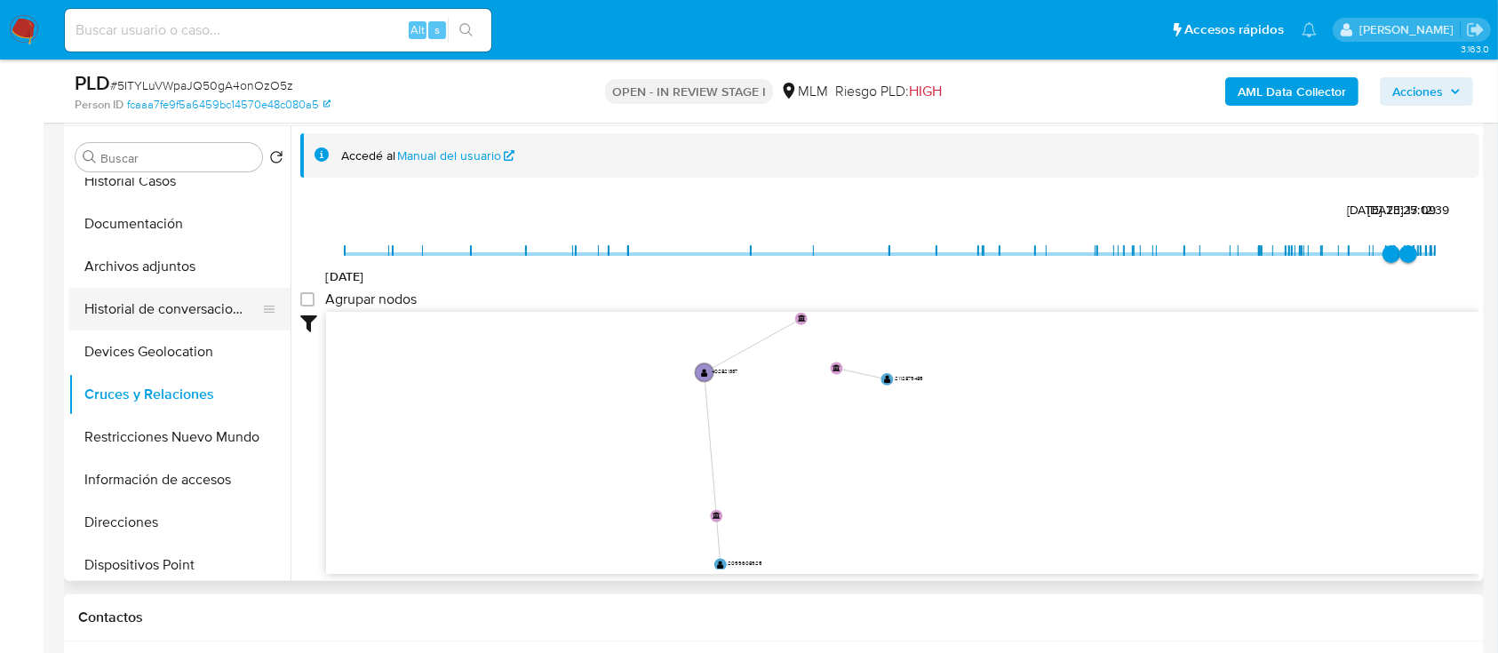
scroll to position [108, 0]
click at [202, 416] on button "Restricciones Nuevo Mundo" at bounding box center [179, 433] width 222 height 43
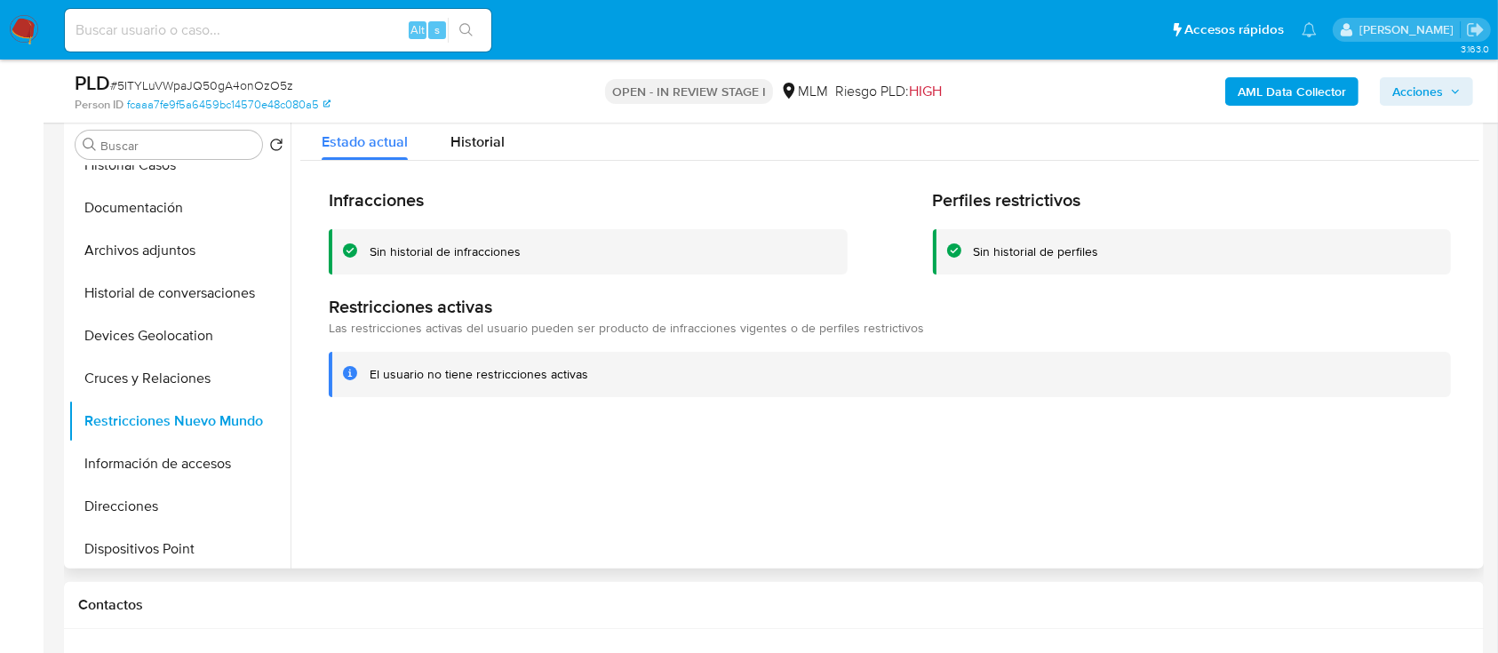
scroll to position [347, 0]
click at [127, 447] on button "Información de accesos" at bounding box center [172, 463] width 208 height 43
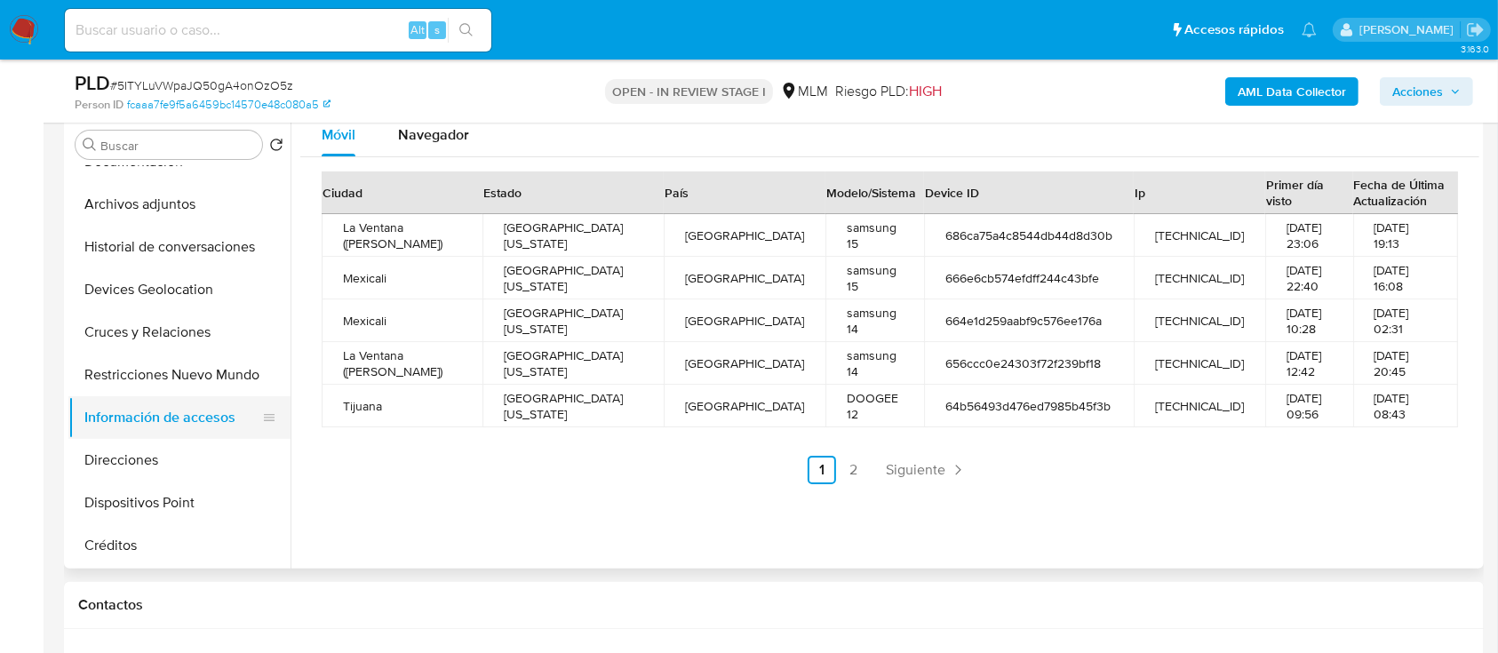
scroll to position [155, 0]
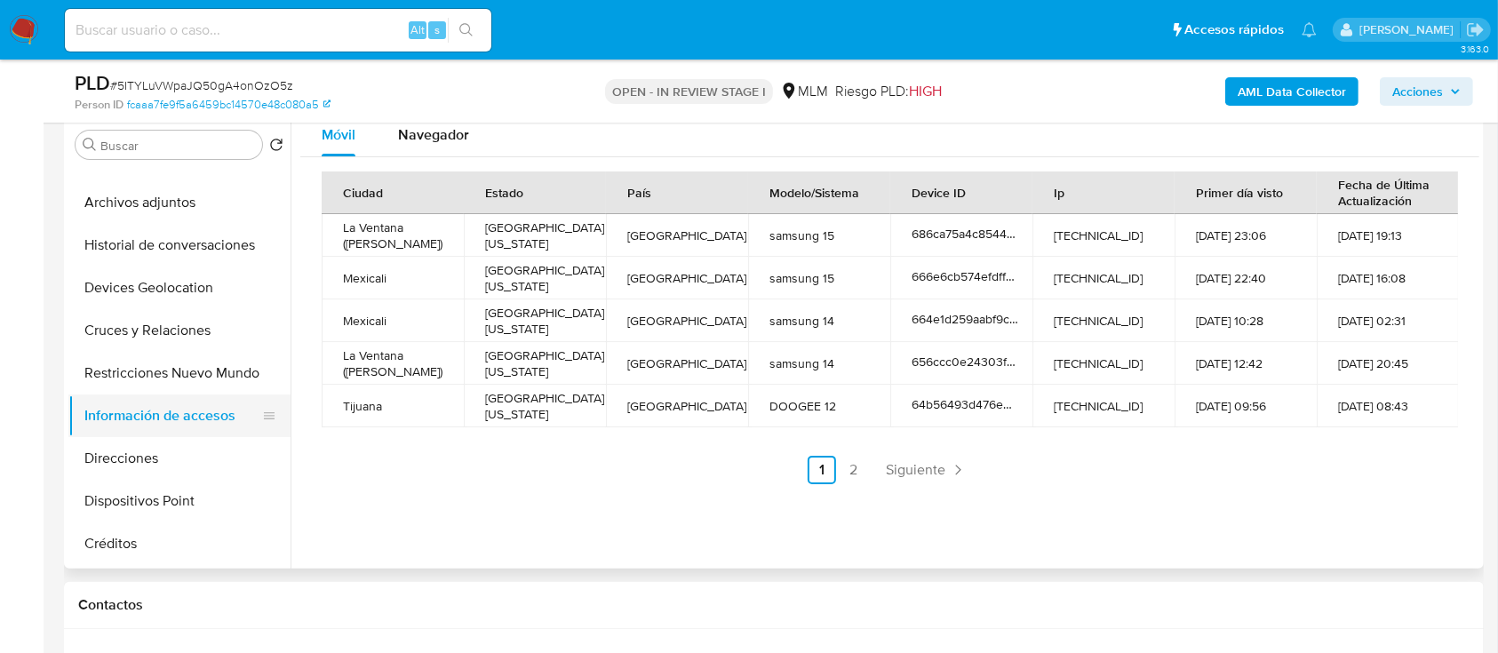
click at [127, 447] on button "Direcciones" at bounding box center [179, 458] width 222 height 43
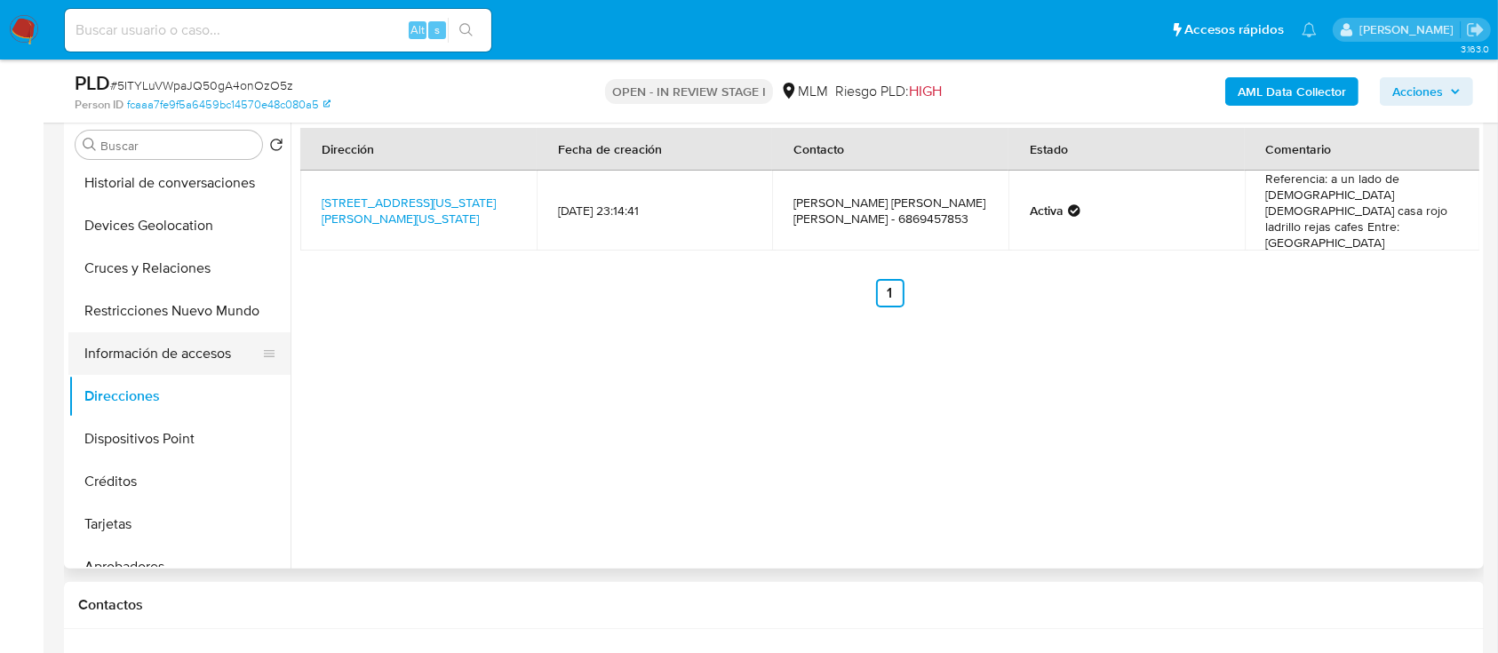
scroll to position [219, 0]
click at [127, 447] on button "Dispositivos Point" at bounding box center [179, 437] width 222 height 43
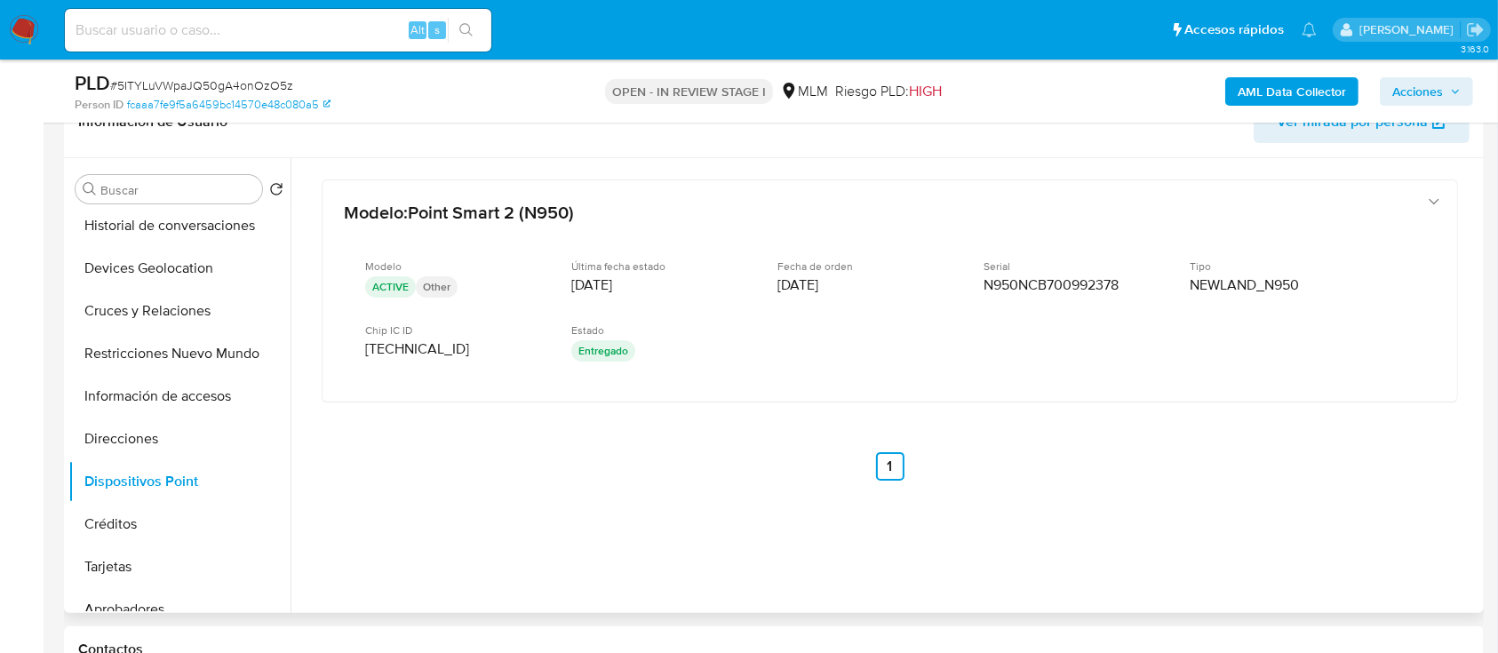
scroll to position [305, 0]
click at [74, 522] on button "Créditos" at bounding box center [172, 522] width 208 height 43
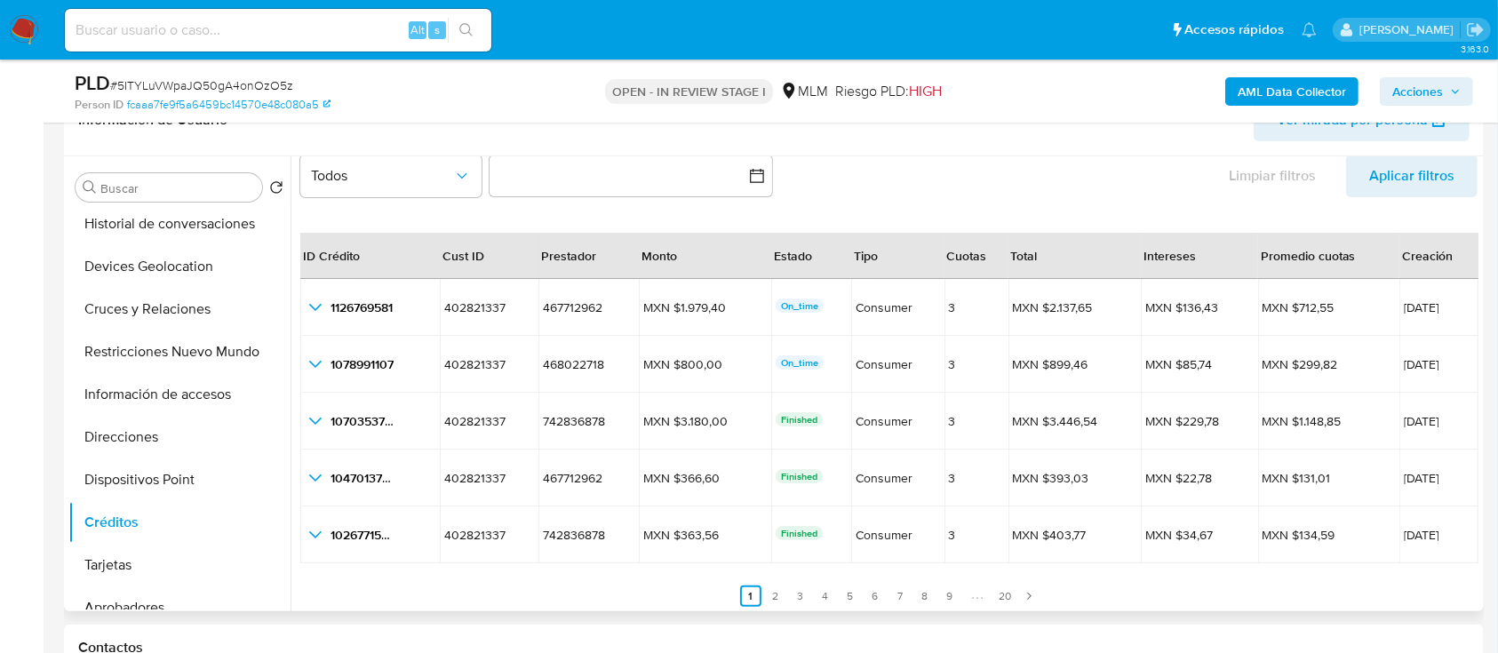
scroll to position [41, 0]
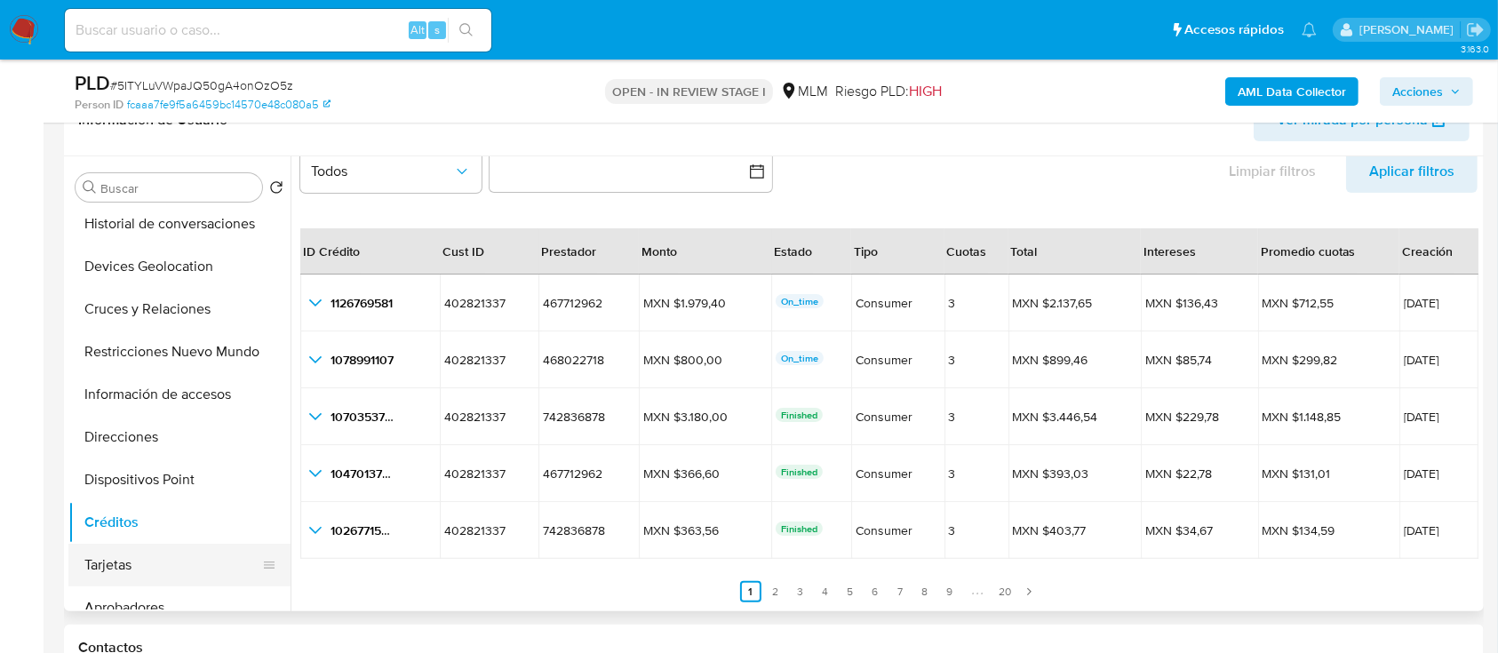
click at [102, 556] on button "Tarjetas" at bounding box center [172, 565] width 208 height 43
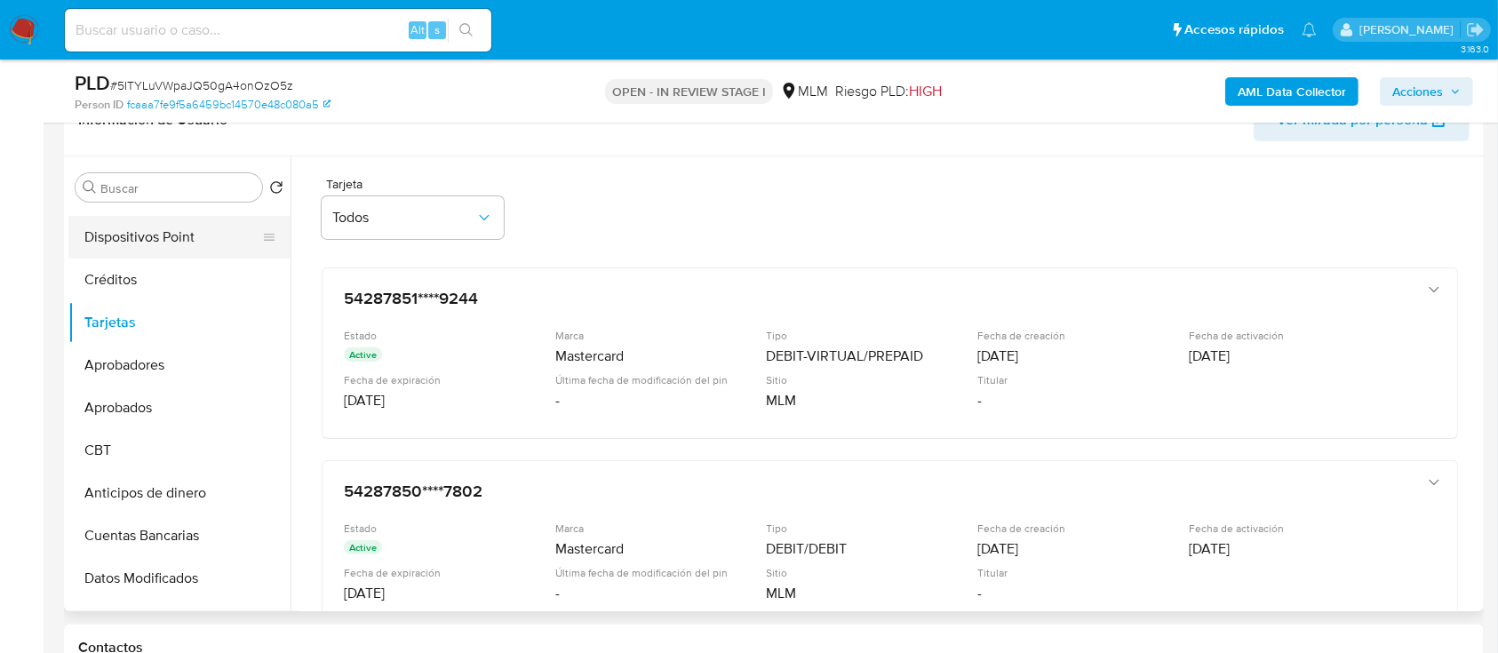
scroll to position [457, 0]
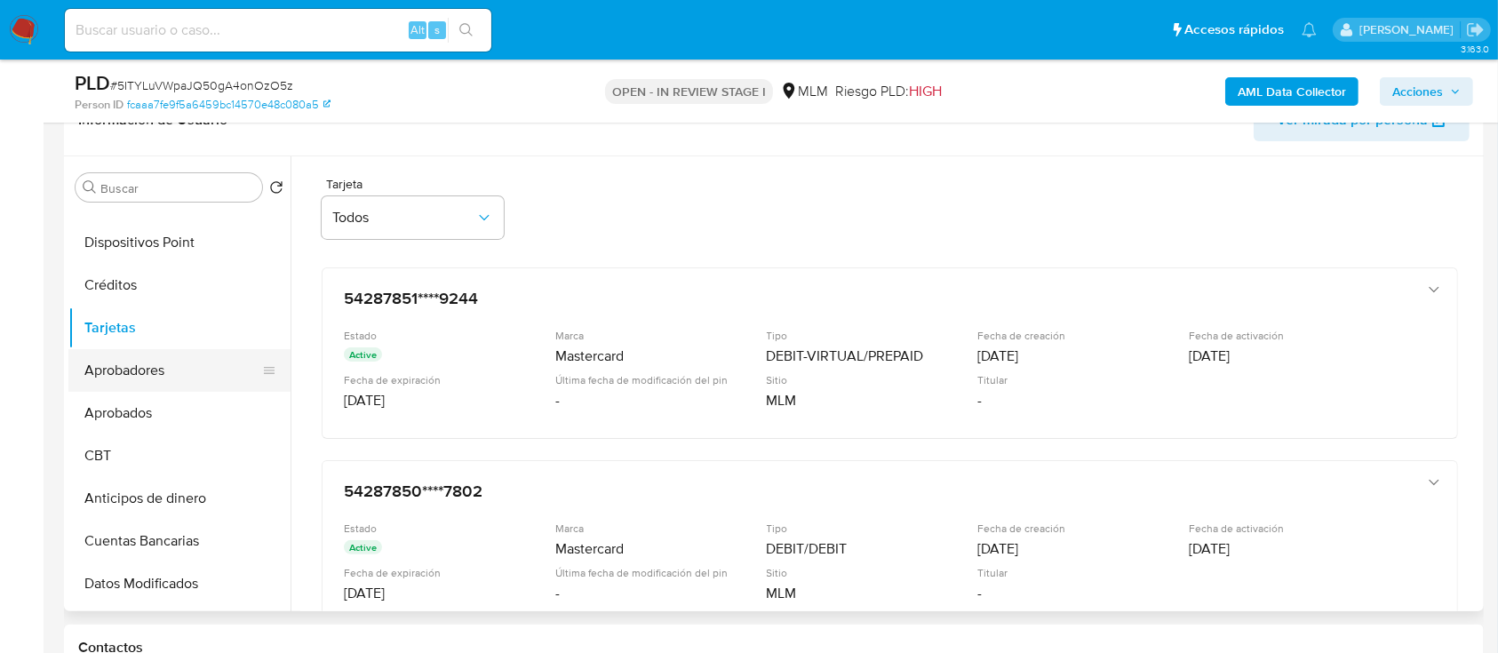
click at [131, 370] on button "Aprobadores" at bounding box center [172, 370] width 208 height 43
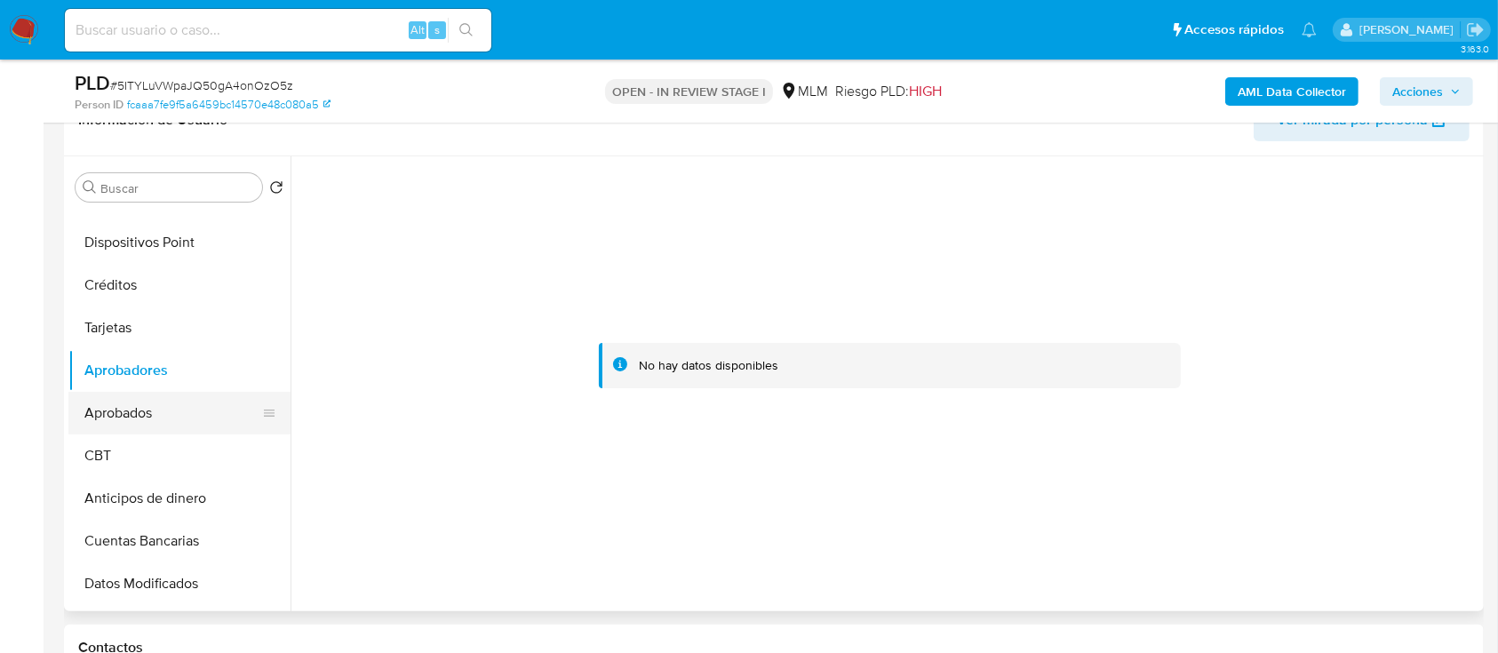
click at [124, 412] on button "Aprobados" at bounding box center [172, 413] width 208 height 43
click at [123, 450] on button "CBT" at bounding box center [172, 455] width 208 height 43
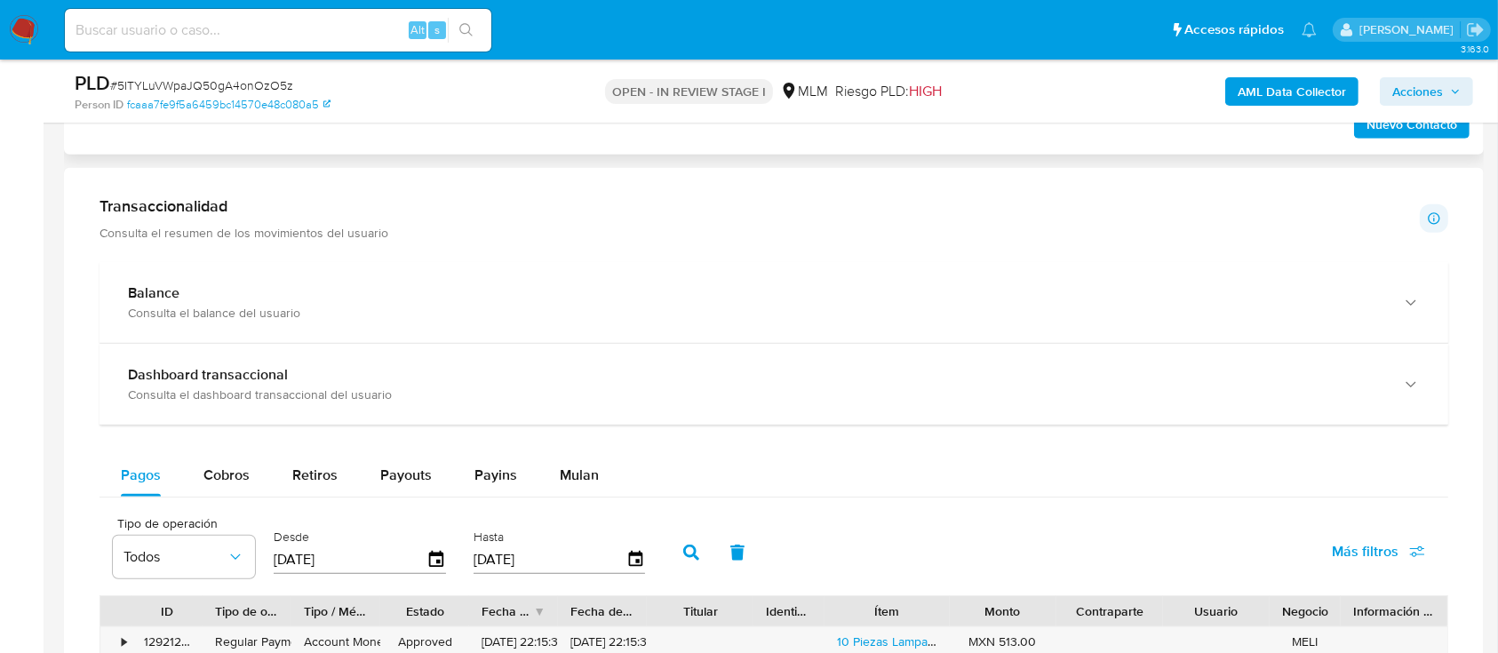
scroll to position [1091, 0]
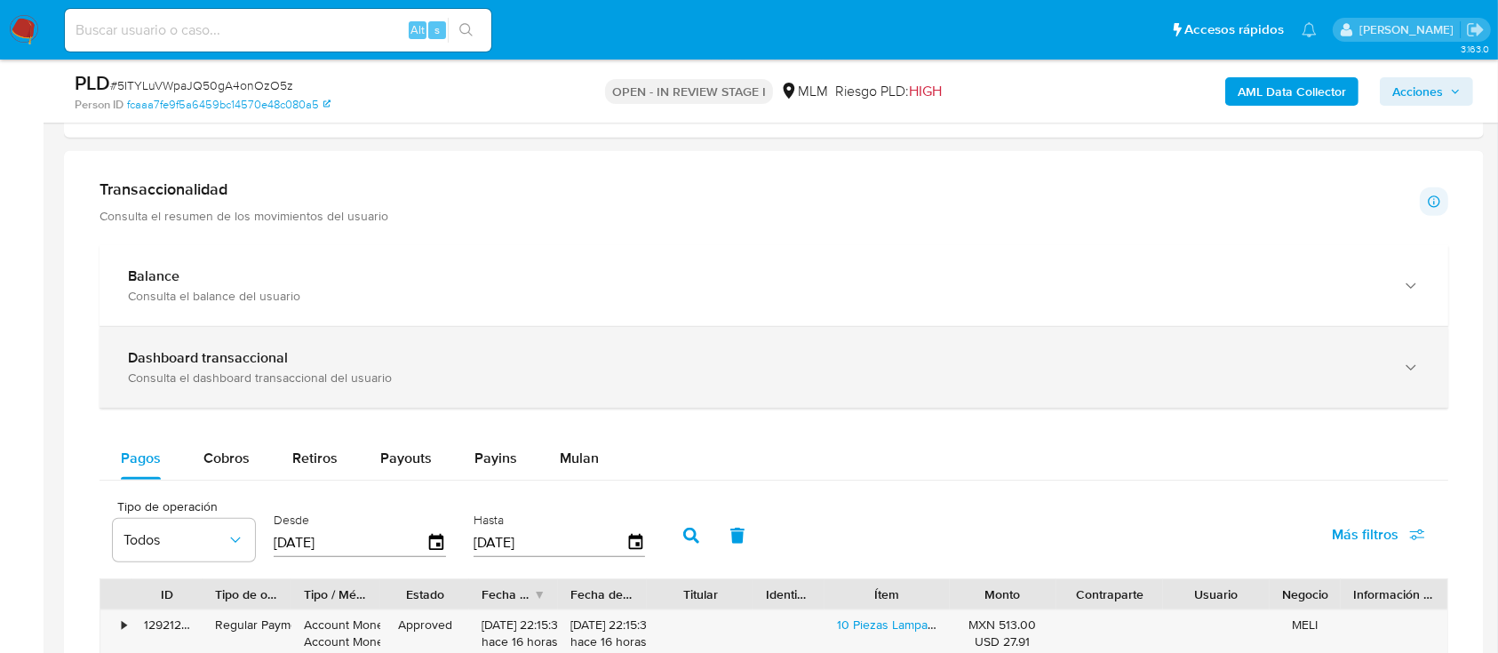
click at [702, 327] on div "Dashboard transaccional Consulta el dashboard transaccional del usuario" at bounding box center [774, 367] width 1349 height 81
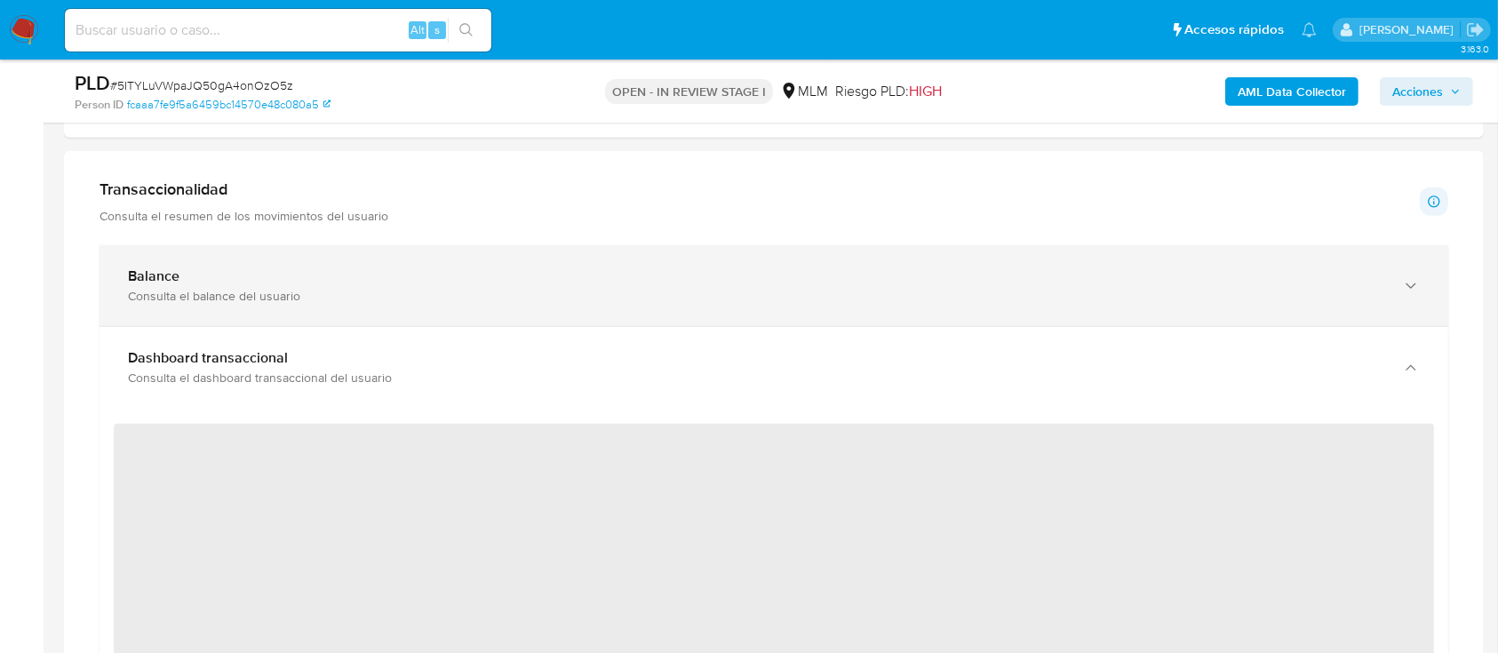
click at [590, 299] on div "Consulta el balance del usuario" at bounding box center [756, 296] width 1256 height 16
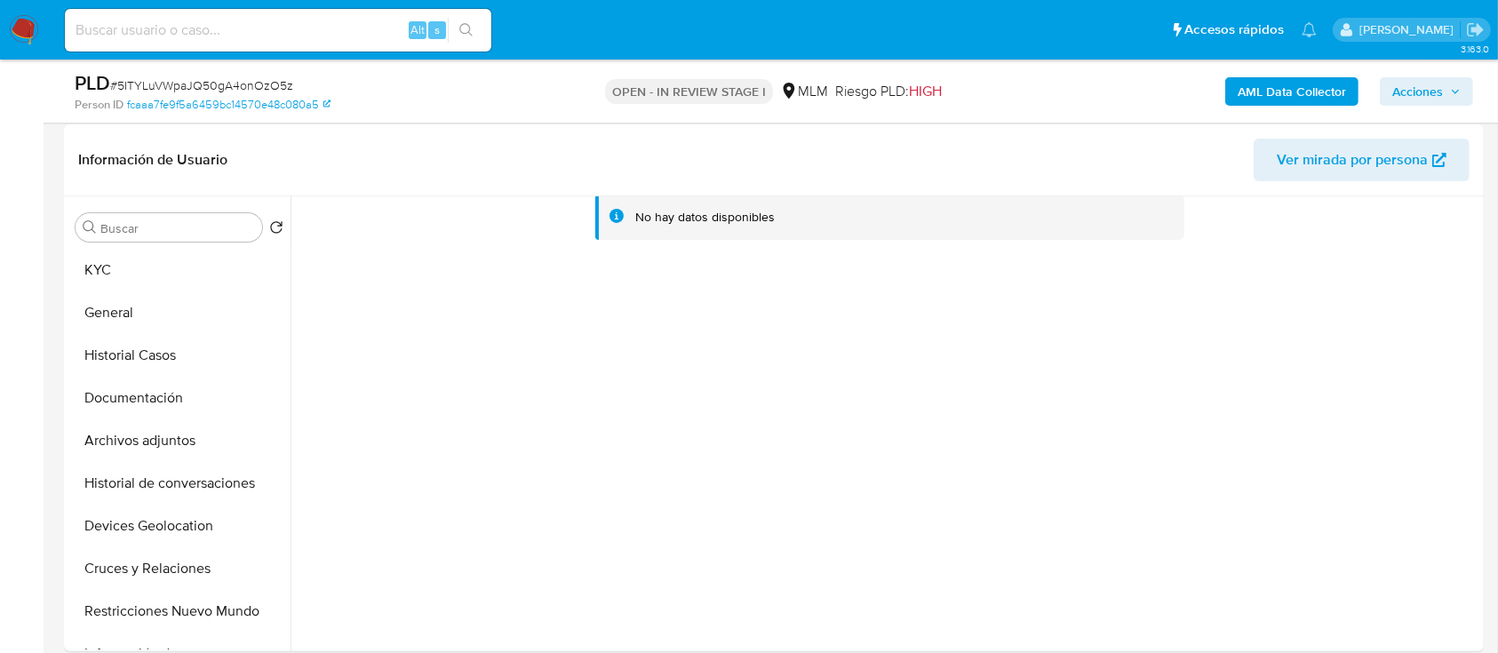
scroll to position [0, 0]
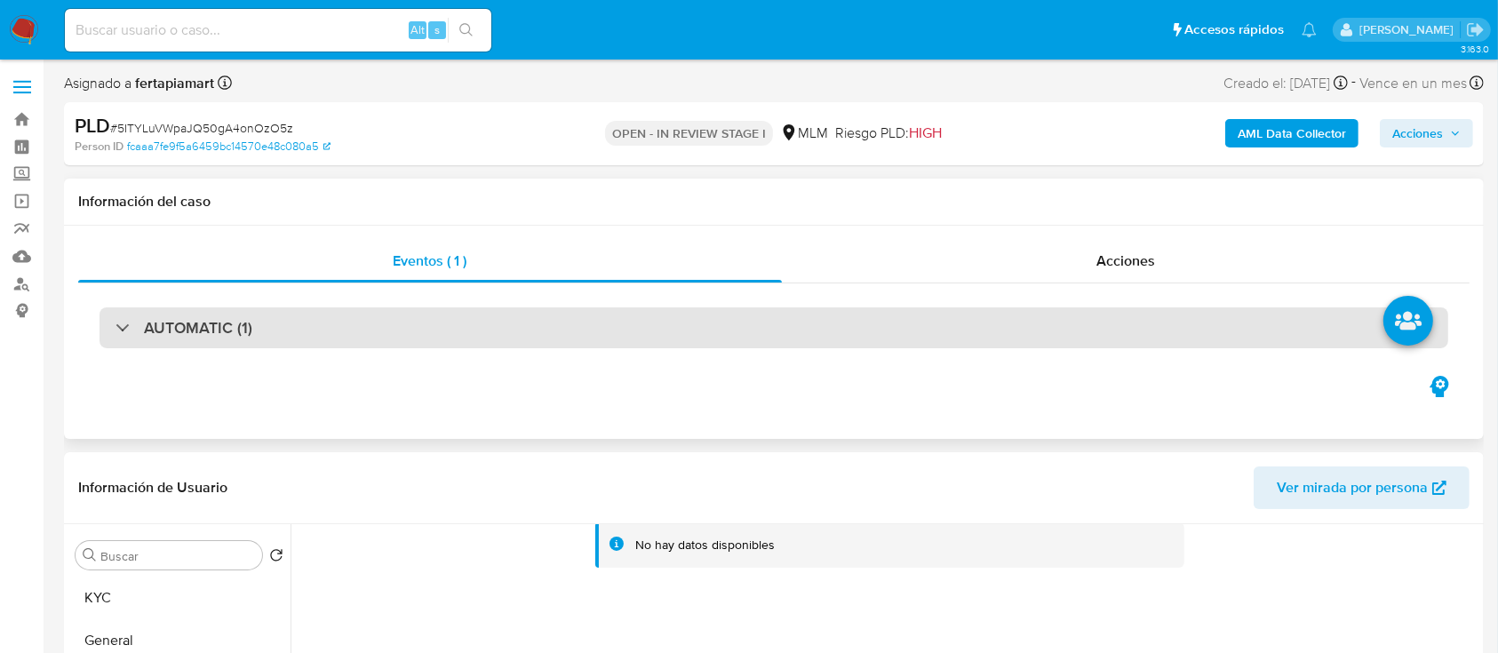
click at [856, 337] on div "AUTOMATIC (1)" at bounding box center [774, 327] width 1349 height 41
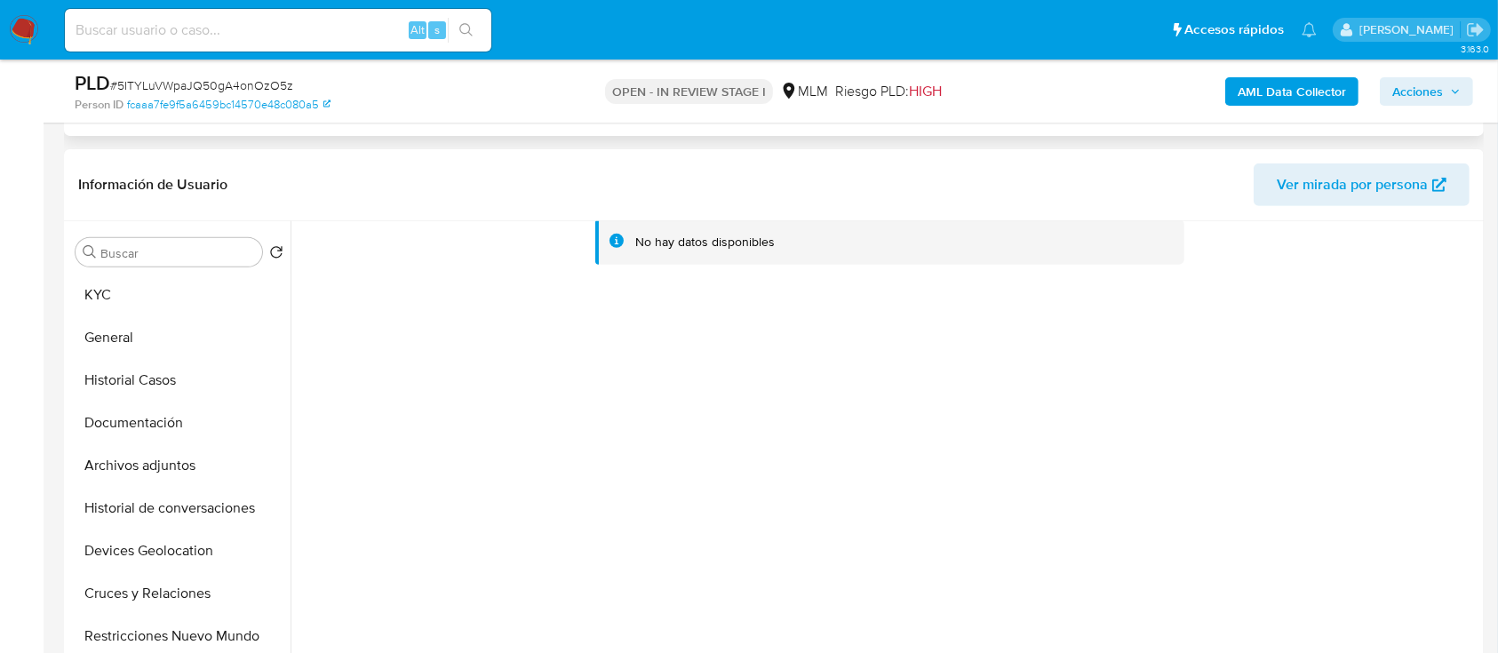
scroll to position [682, 0]
click at [108, 283] on button "KYC" at bounding box center [172, 296] width 208 height 43
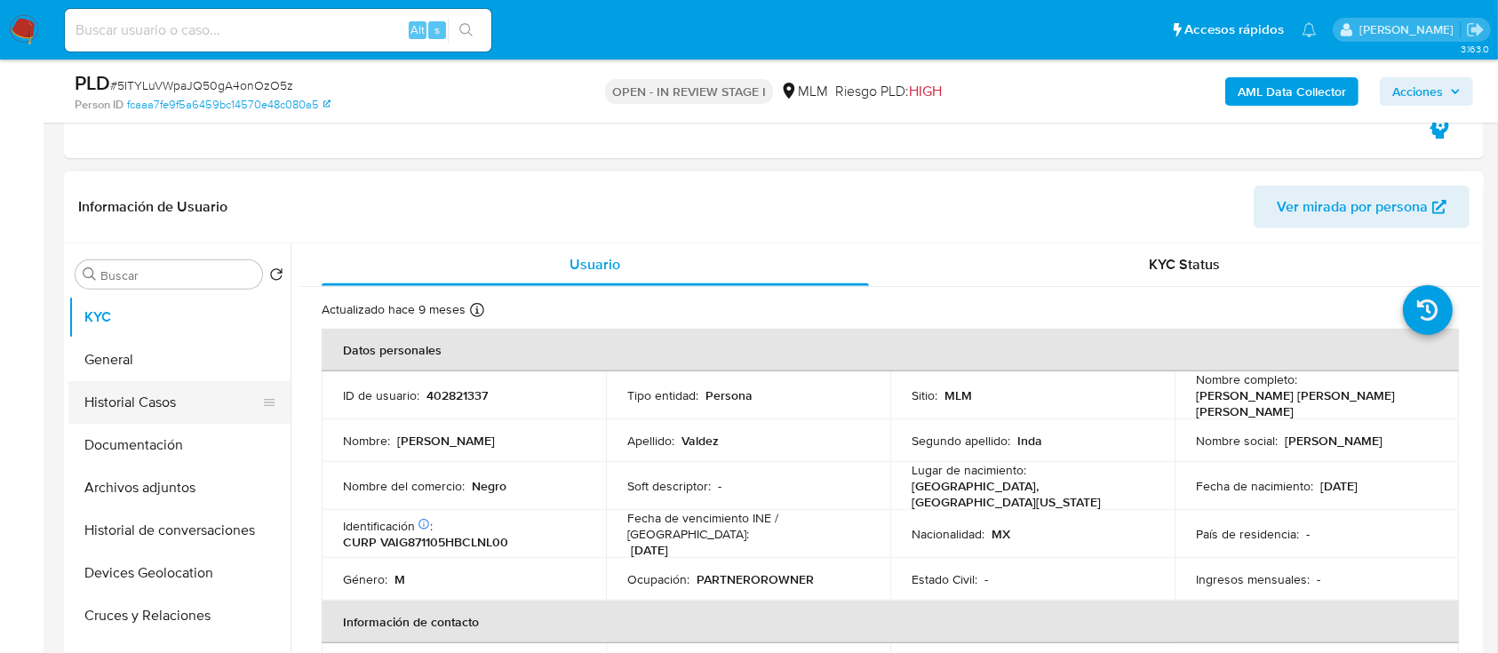
click at [179, 414] on button "Historial Casos" at bounding box center [172, 402] width 208 height 43
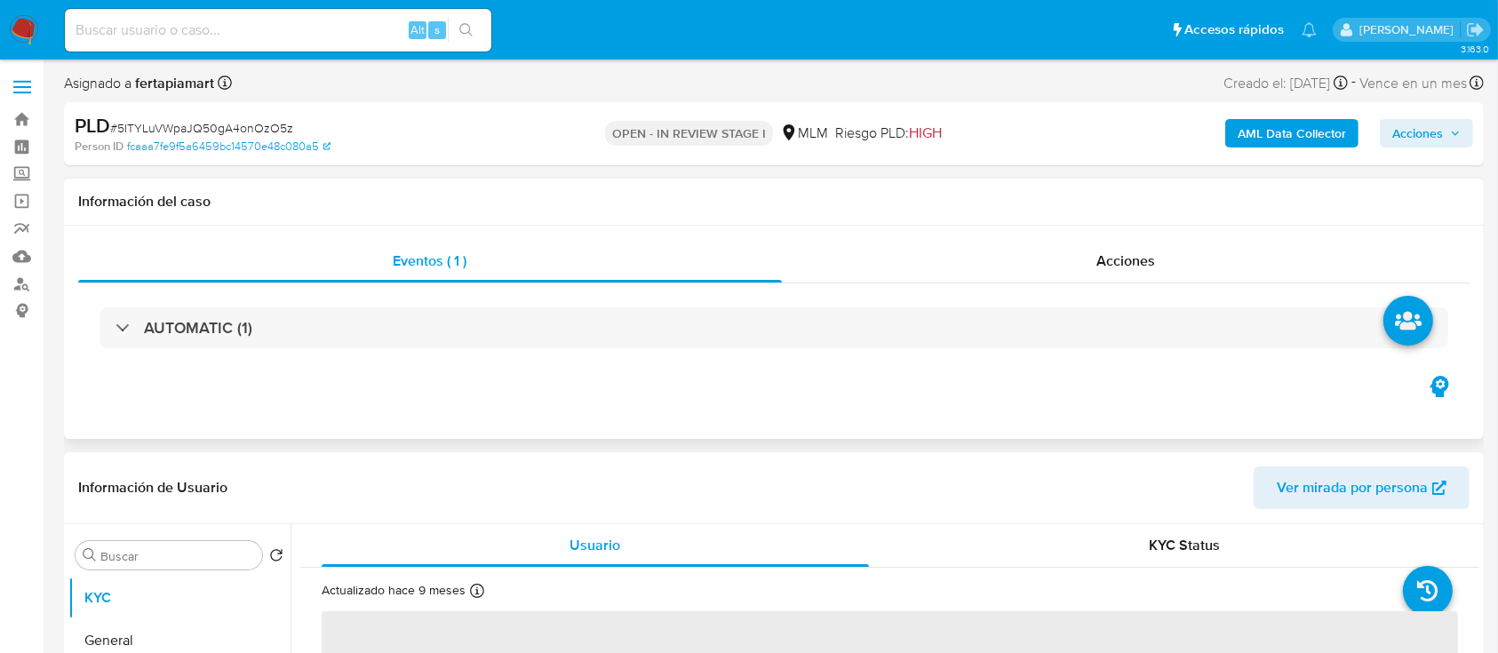
select select "10"
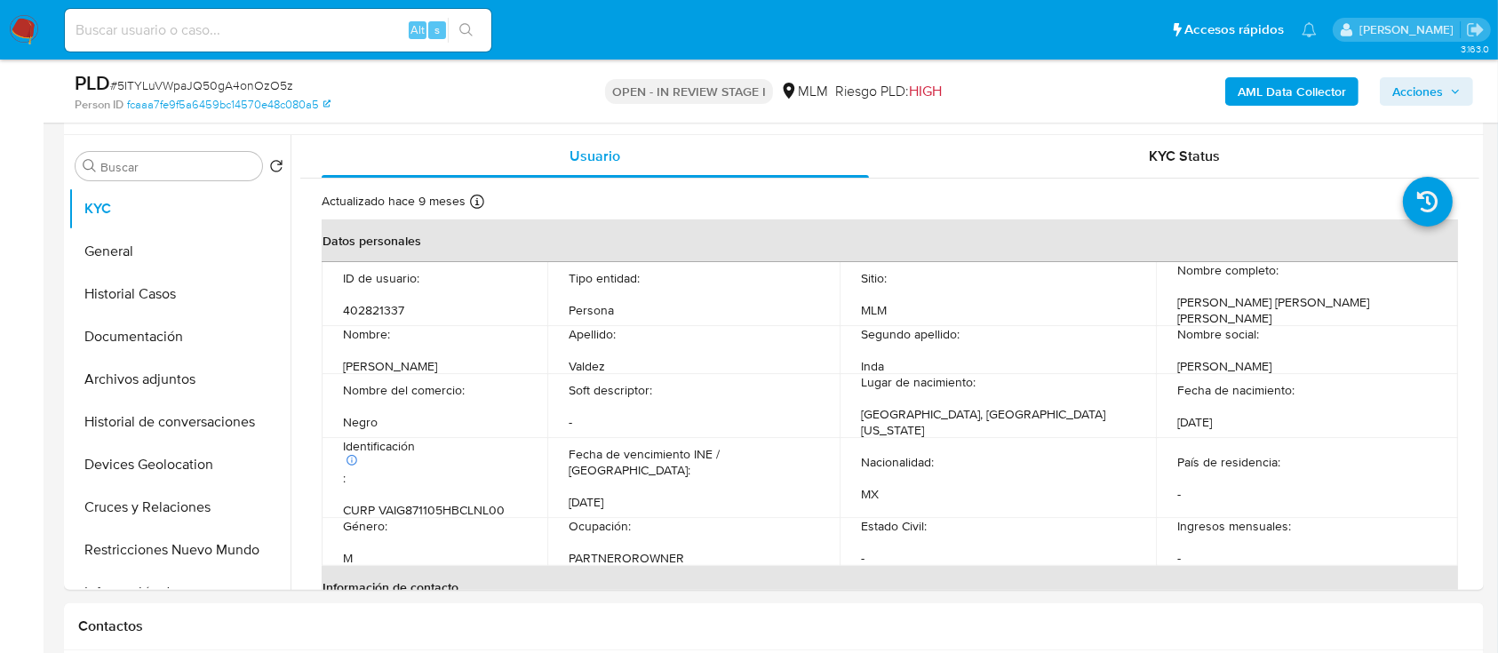
scroll to position [327, 0]
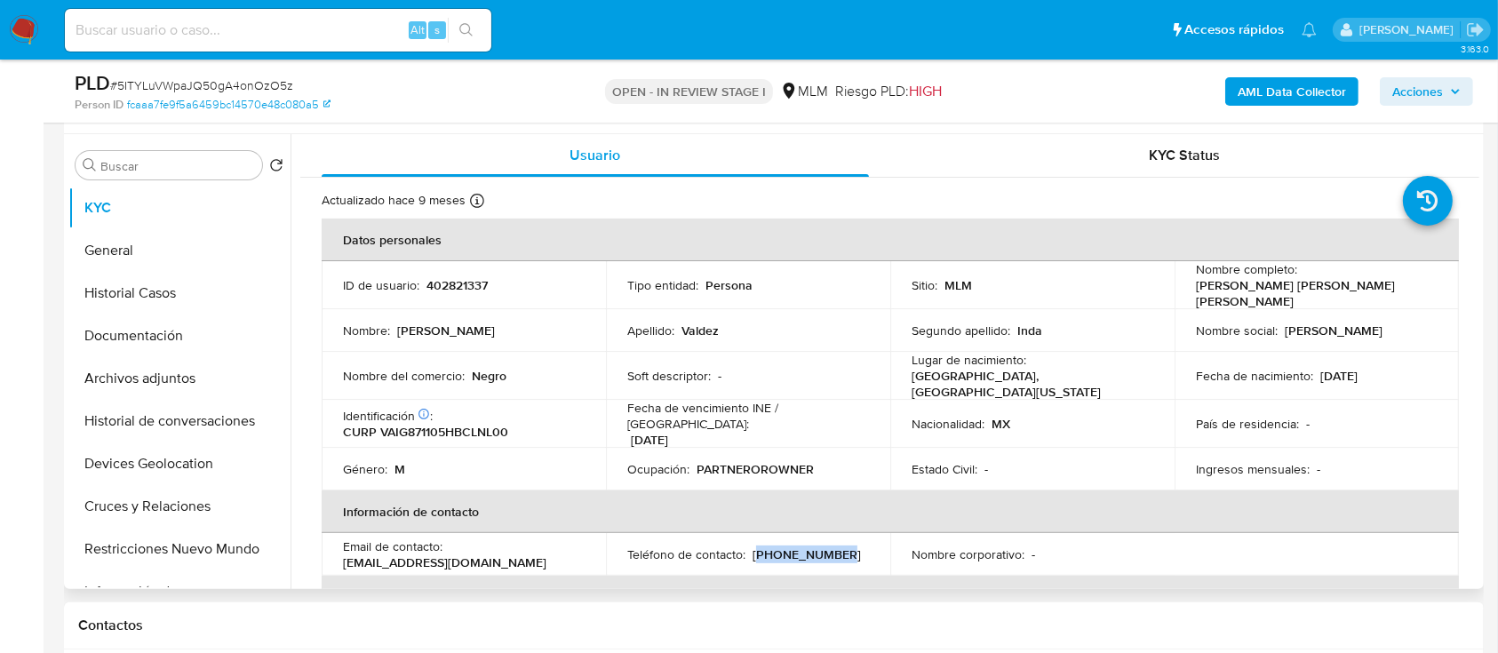
drag, startPoint x: 835, startPoint y: 541, endPoint x: 752, endPoint y: 540, distance: 83.5
click at [752, 546] on div "Teléfono de contacto : (686) 9457853" at bounding box center [748, 554] width 242 height 16
copy p "686) 9457853"
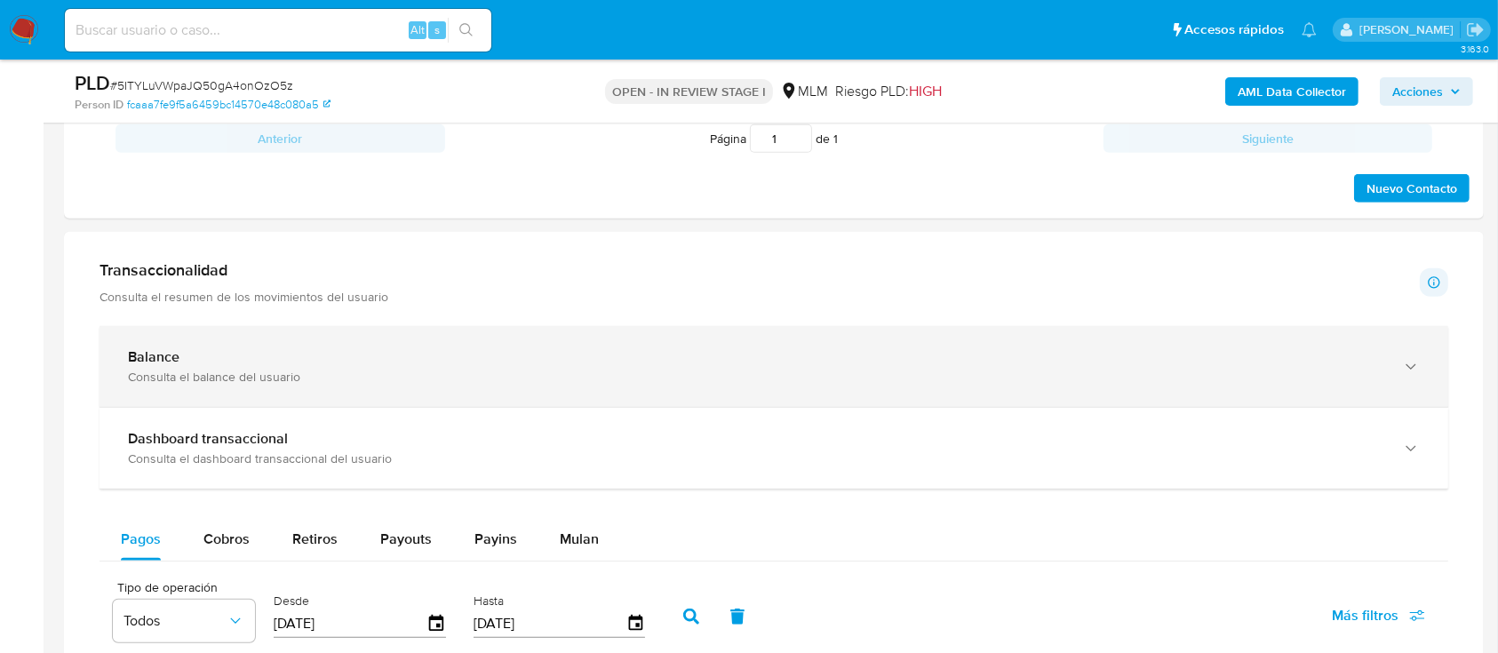
scroll to position [1011, 0]
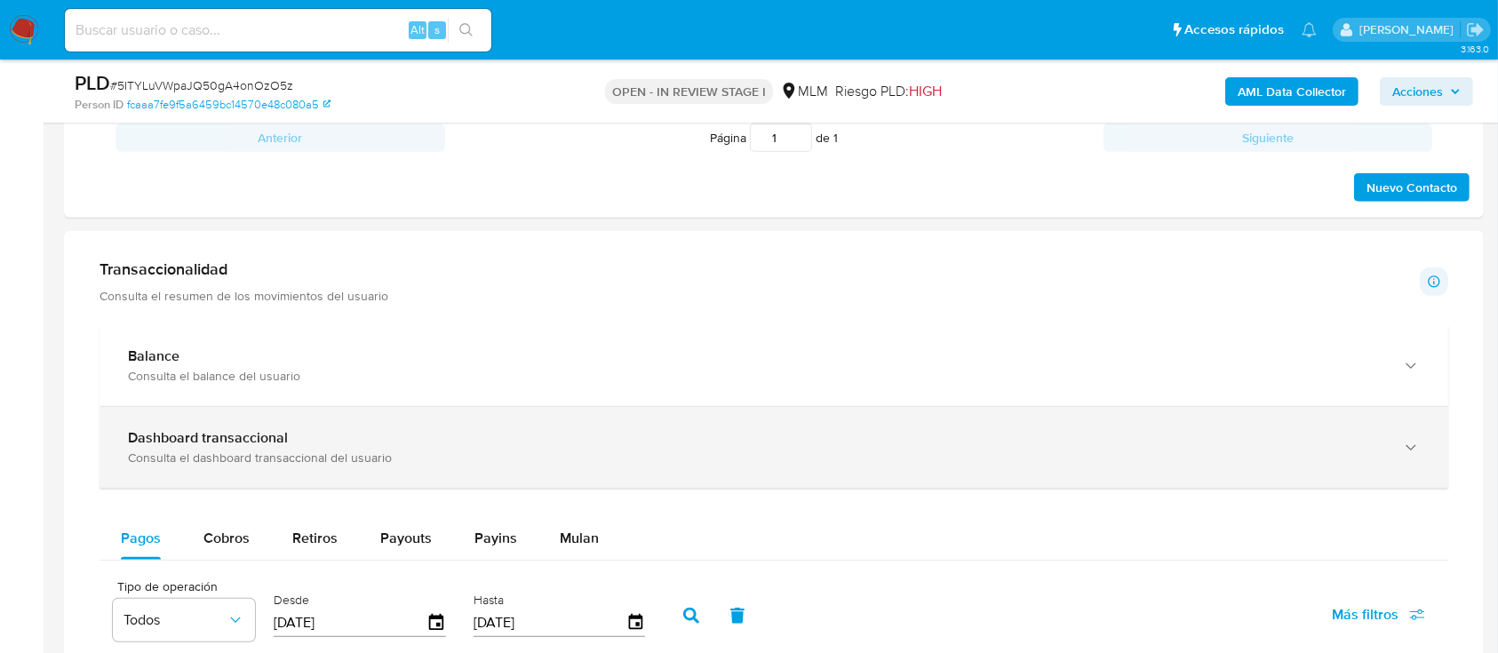
click at [299, 427] on div "Dashboard transaccional Consulta el dashboard transaccional del usuario" at bounding box center [774, 447] width 1349 height 81
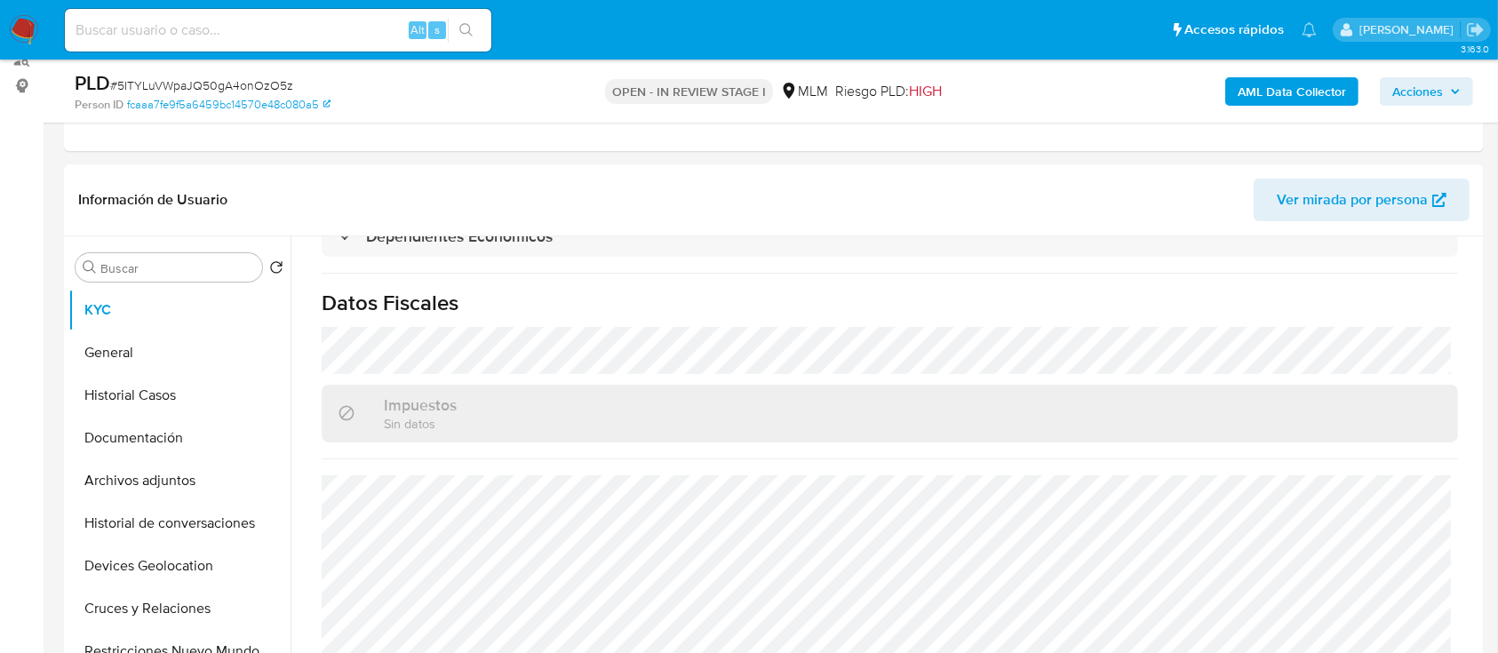
scroll to position [284, 0]
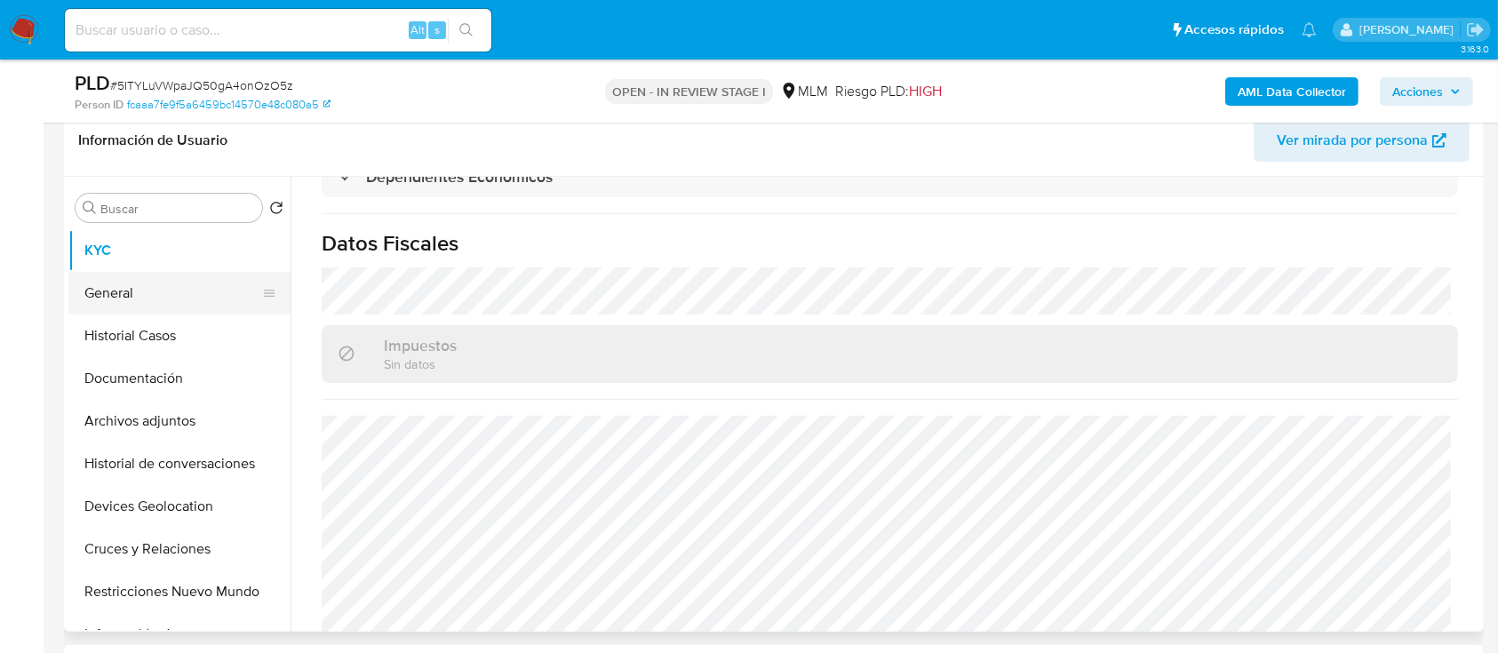
click at [133, 292] on button "General" at bounding box center [172, 293] width 208 height 43
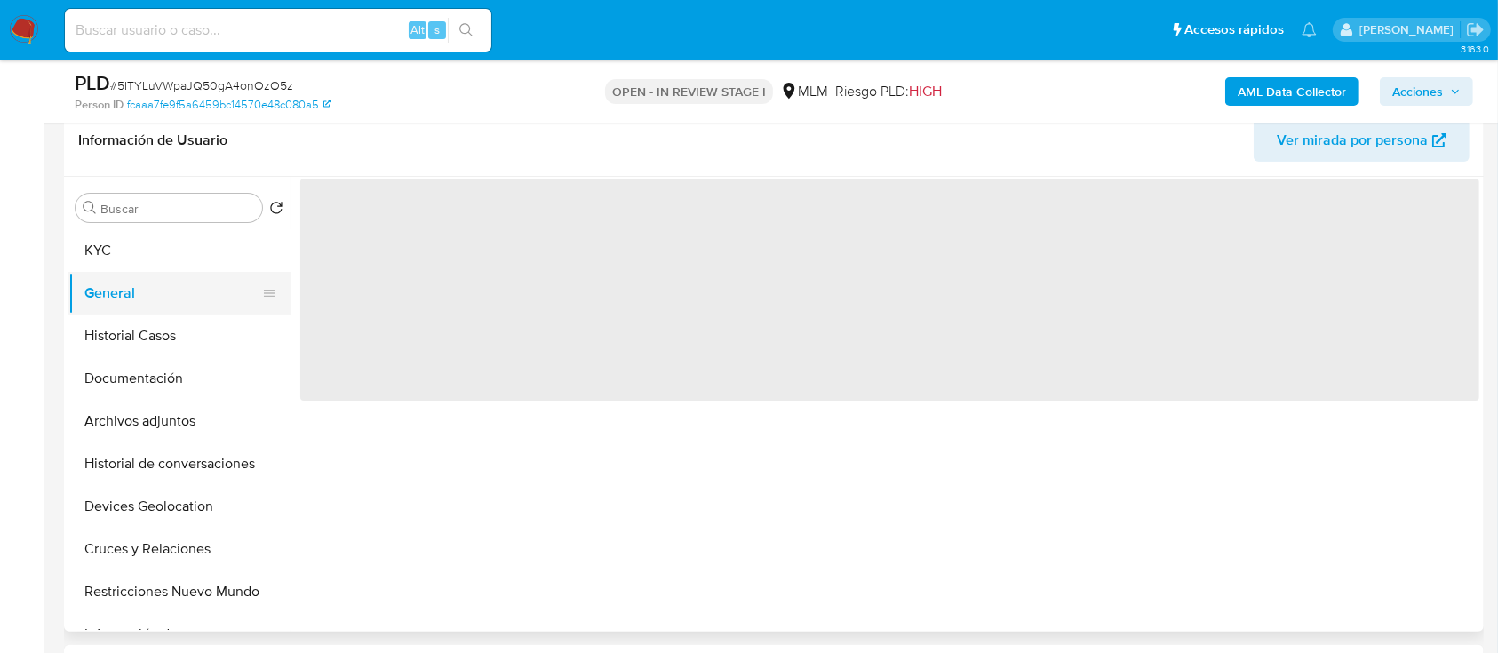
scroll to position [0, 0]
click at [129, 262] on button "KYC" at bounding box center [172, 250] width 208 height 43
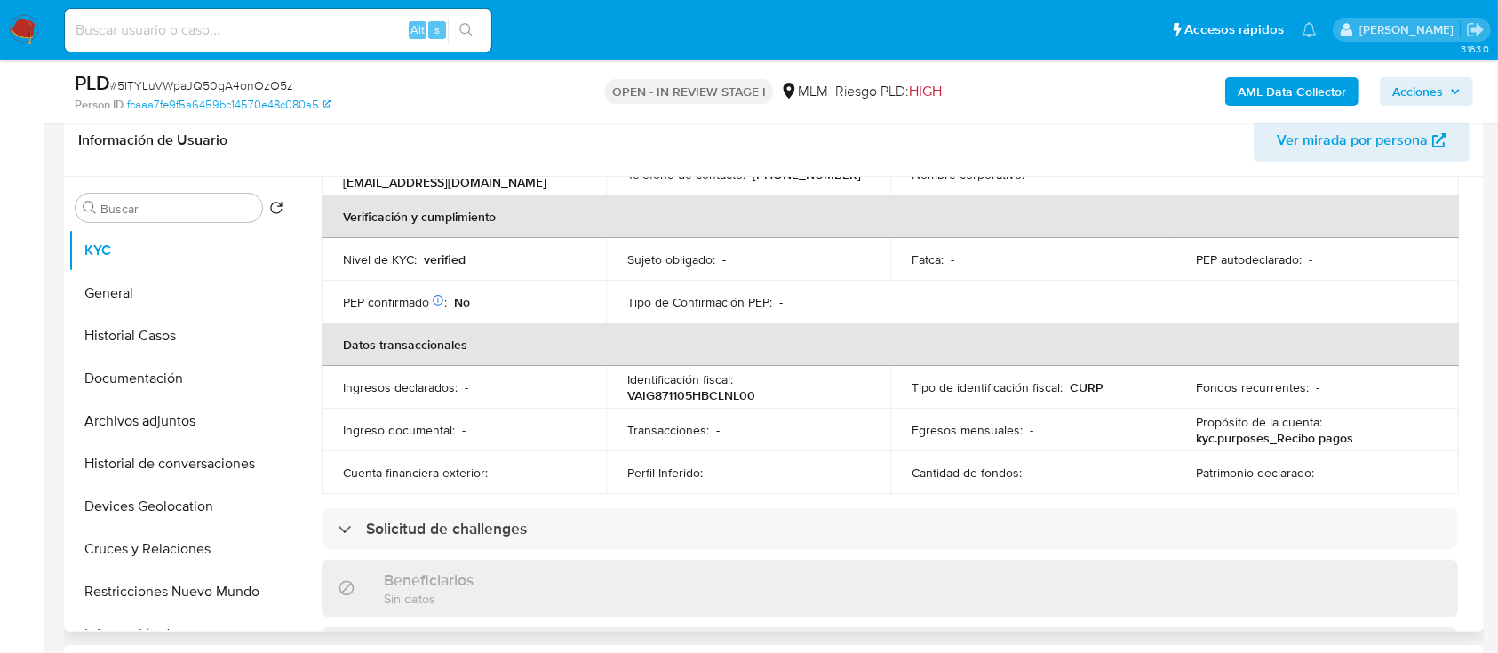
scroll to position [428, 0]
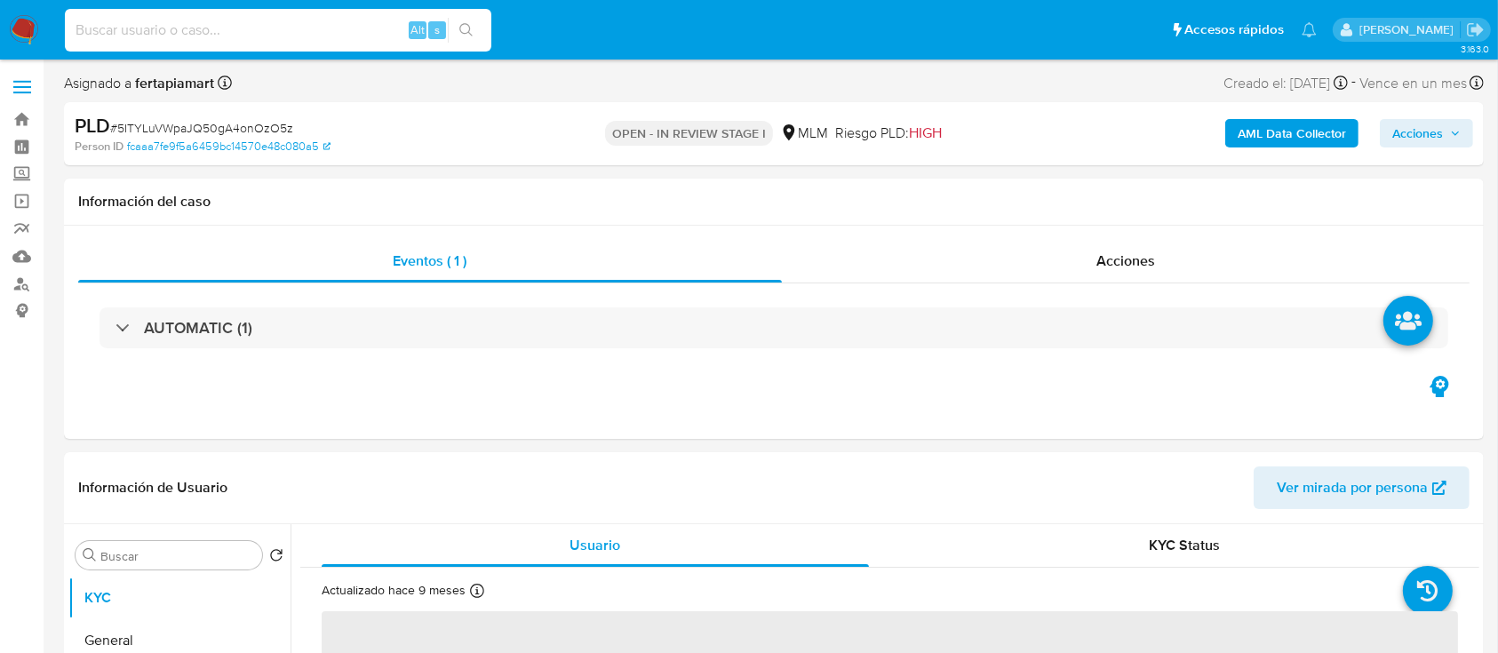
click at [251, 35] on input at bounding box center [278, 30] width 426 height 23
paste input "158688643"
type input "158688643"
select select "10"
type input "158688643"
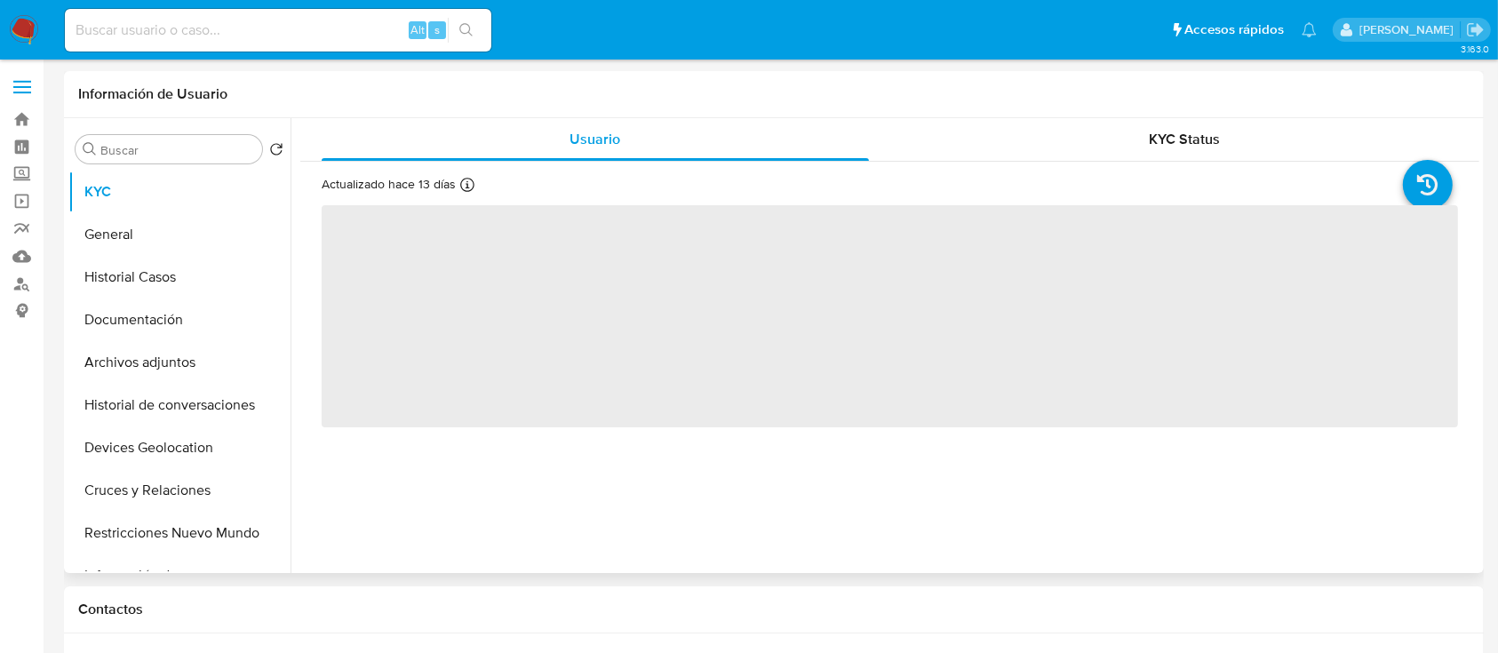
select select "10"
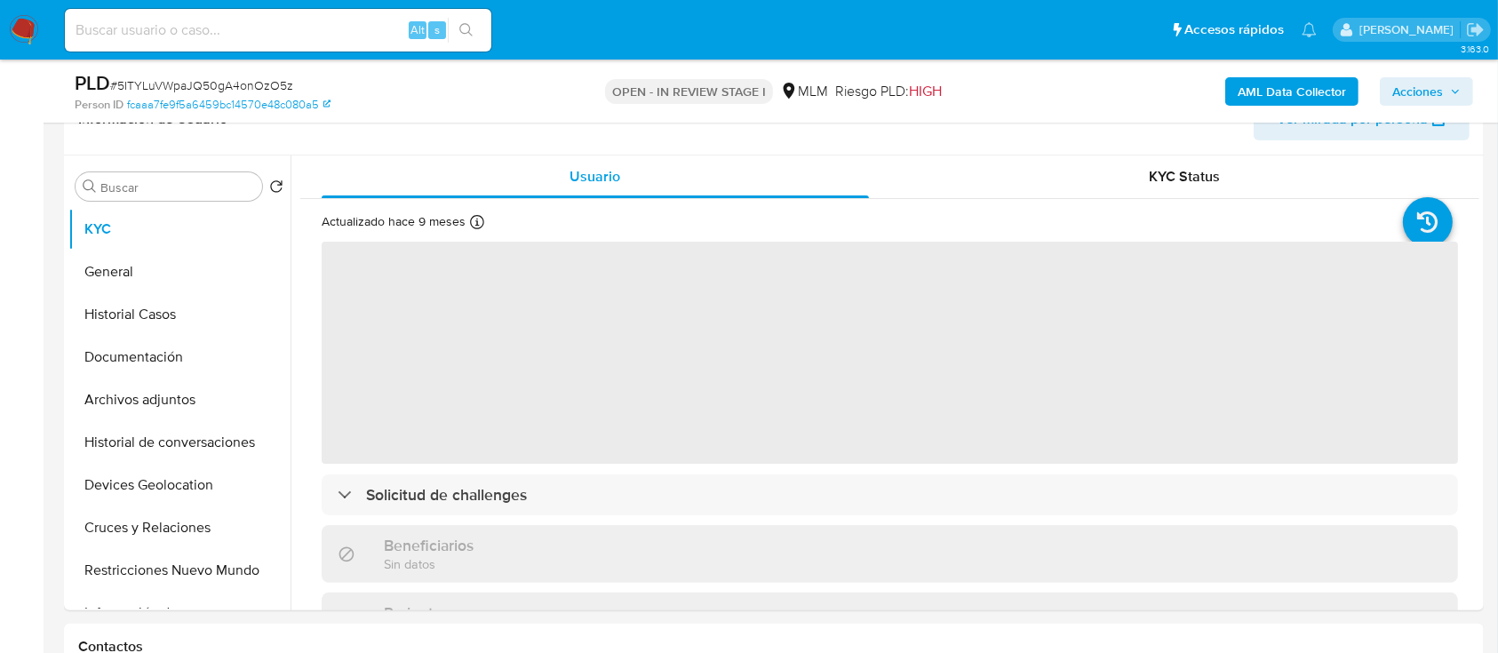
select select "10"
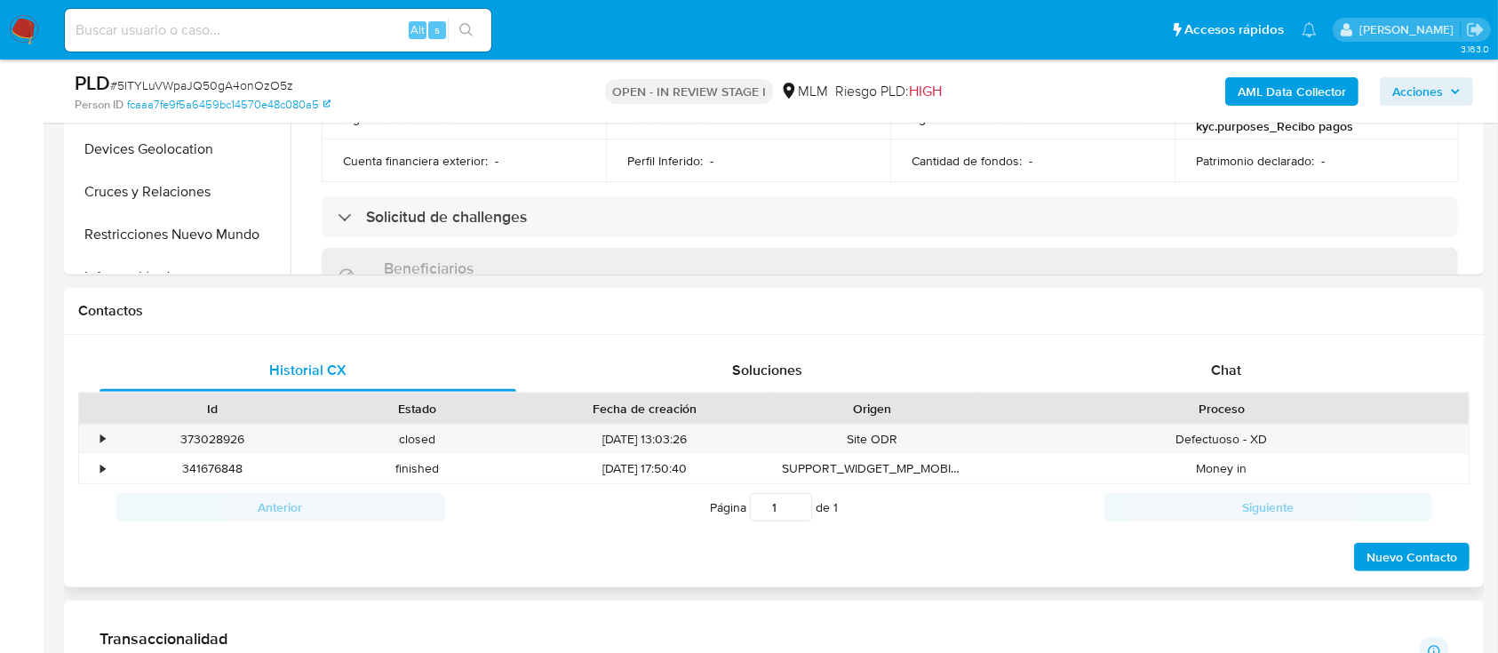
scroll to position [643, 0]
